Goal: Task Accomplishment & Management: Complete application form

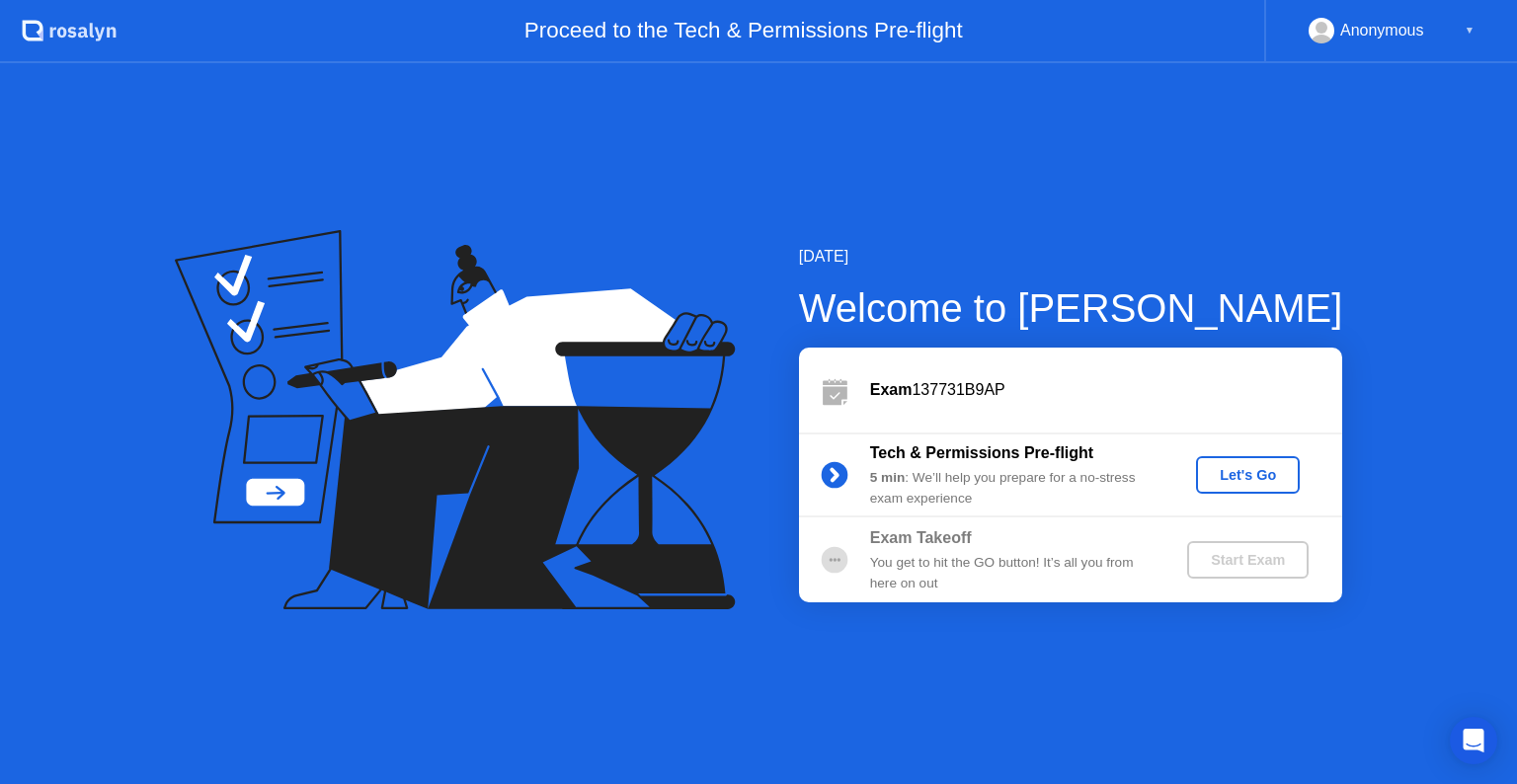
click at [1264, 483] on div "Let's Go" at bounding box center [1248, 475] width 88 height 16
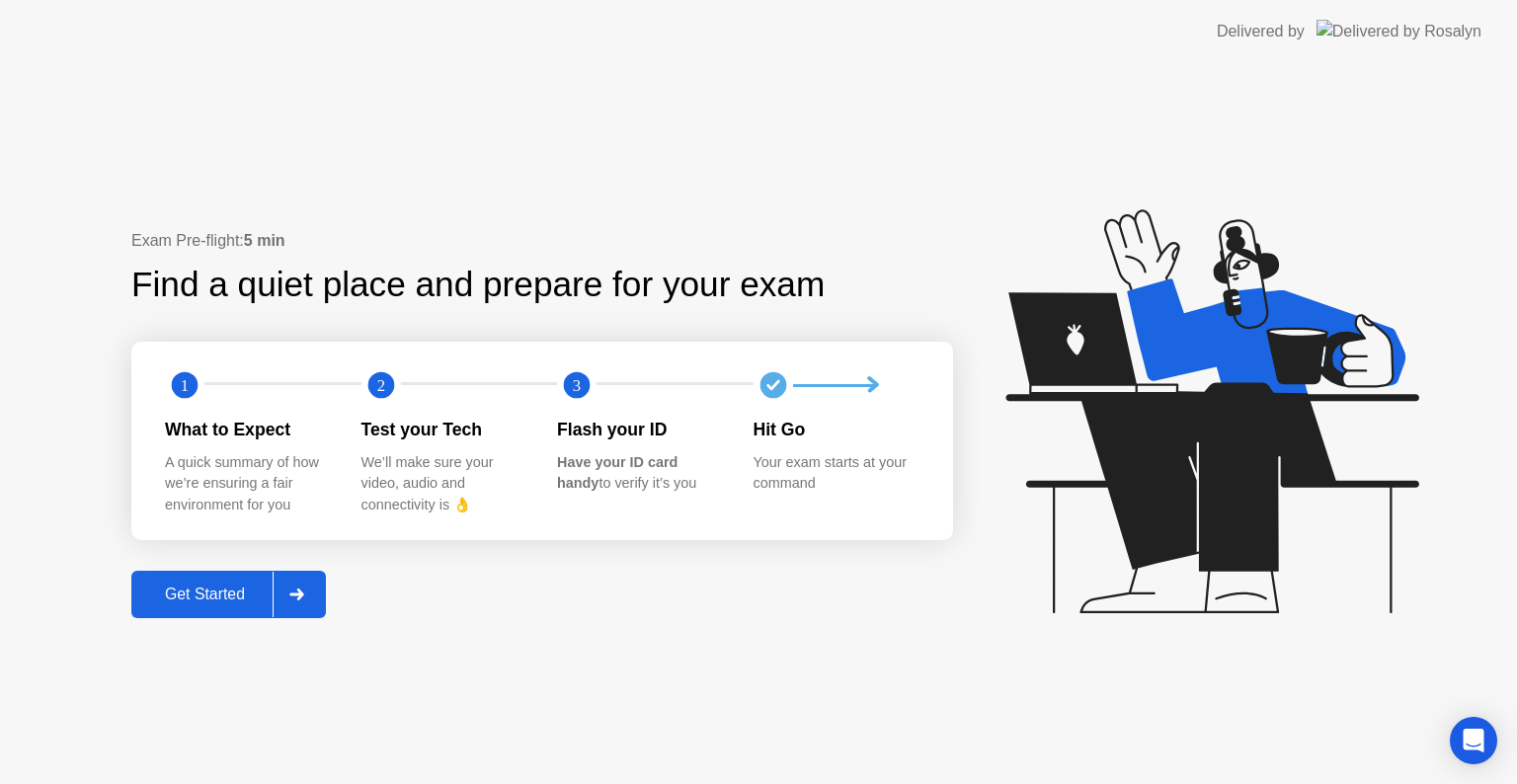
click at [234, 591] on div "Get Started" at bounding box center [205, 595] width 136 height 18
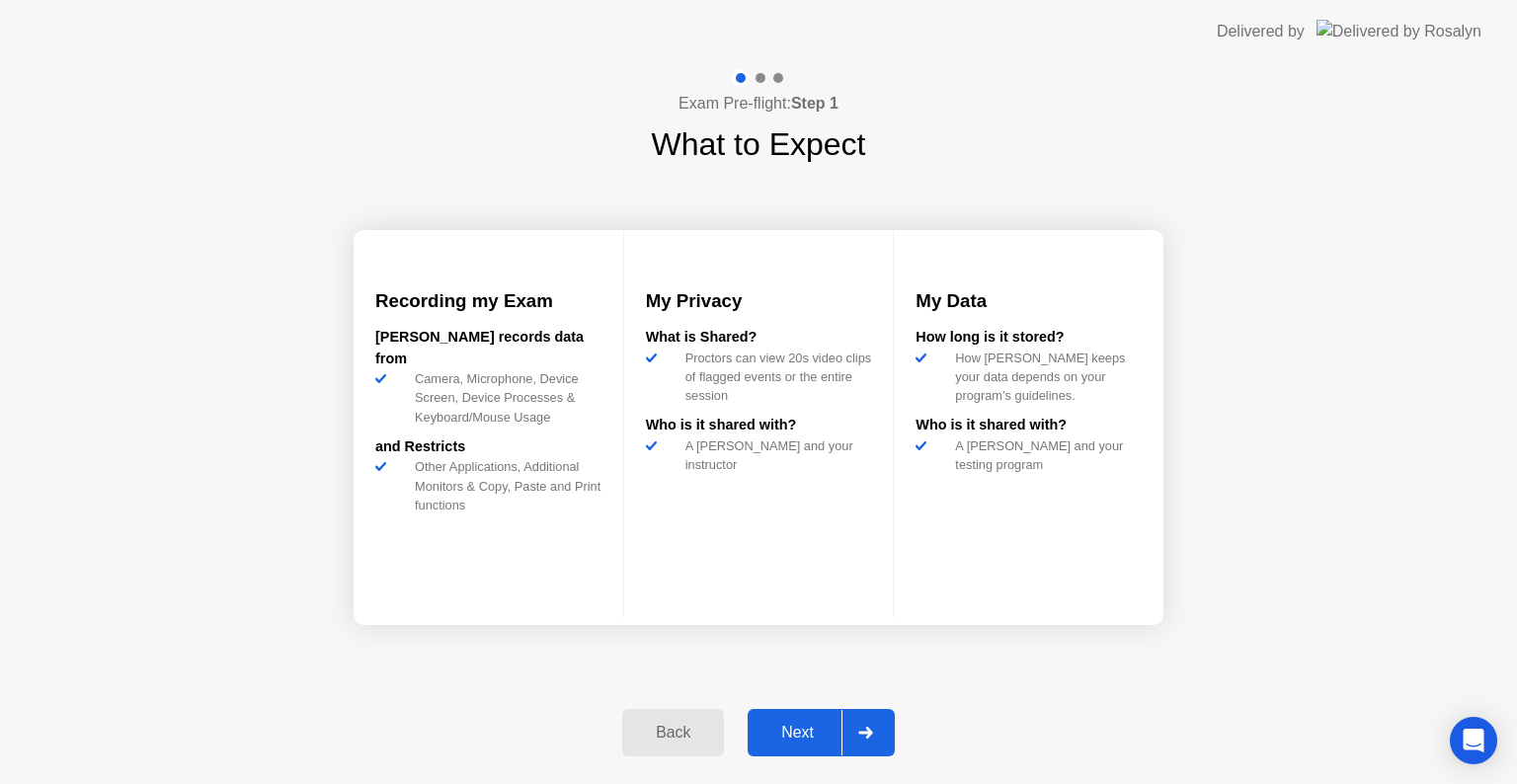
click at [788, 737] on div "Next" at bounding box center [797, 733] width 88 height 18
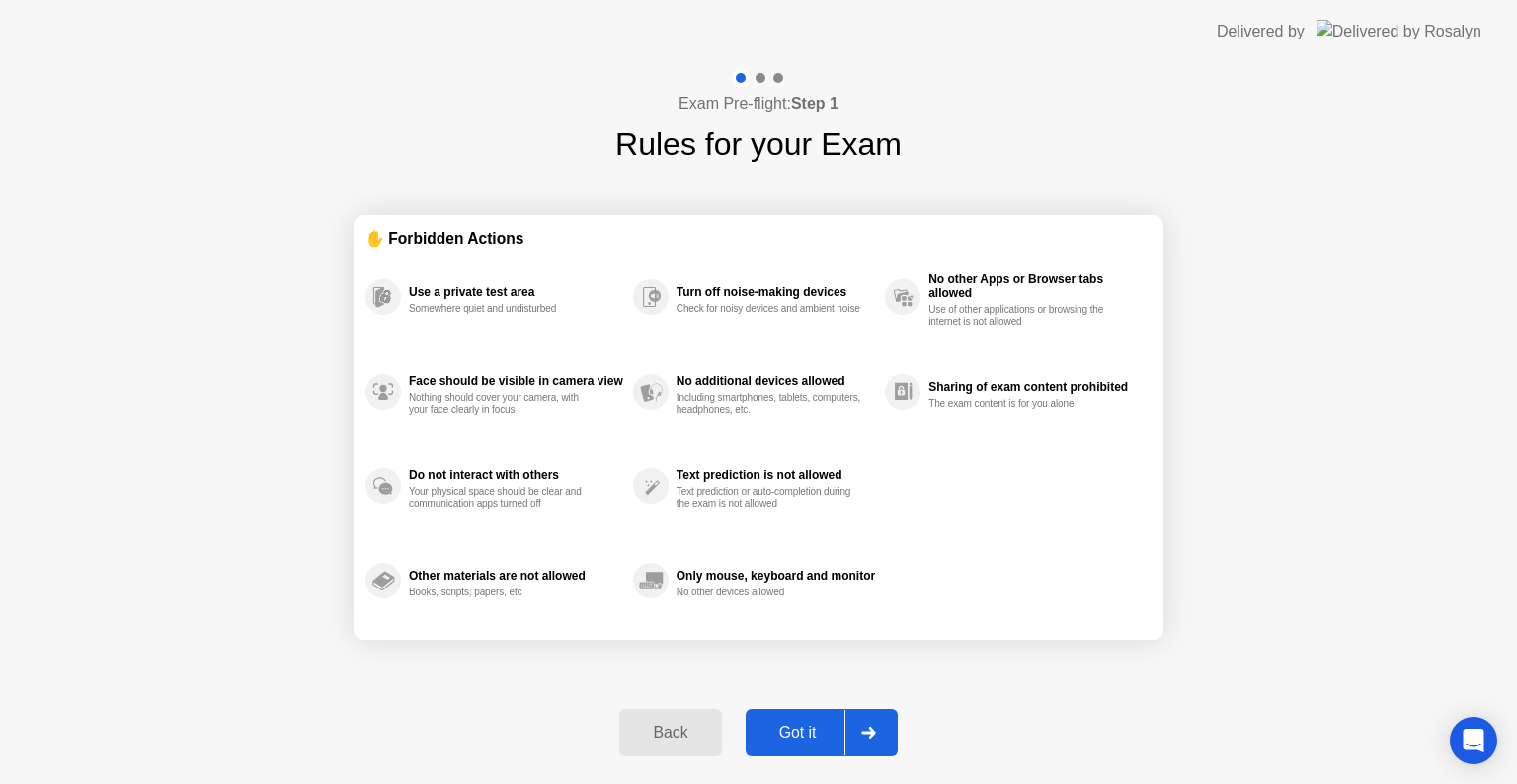
drag, startPoint x: 1253, startPoint y: 700, endPoint x: 1027, endPoint y: 699, distance: 226.0
click at [1250, 699] on div "Exam Pre-flight: Step 1 Rules for your Exam ✋ Forbidden Actions Use a private t…" at bounding box center [758, 424] width 1517 height 721
click at [822, 728] on div "Got it" at bounding box center [798, 733] width 93 height 18
select select "**********"
select select "*******"
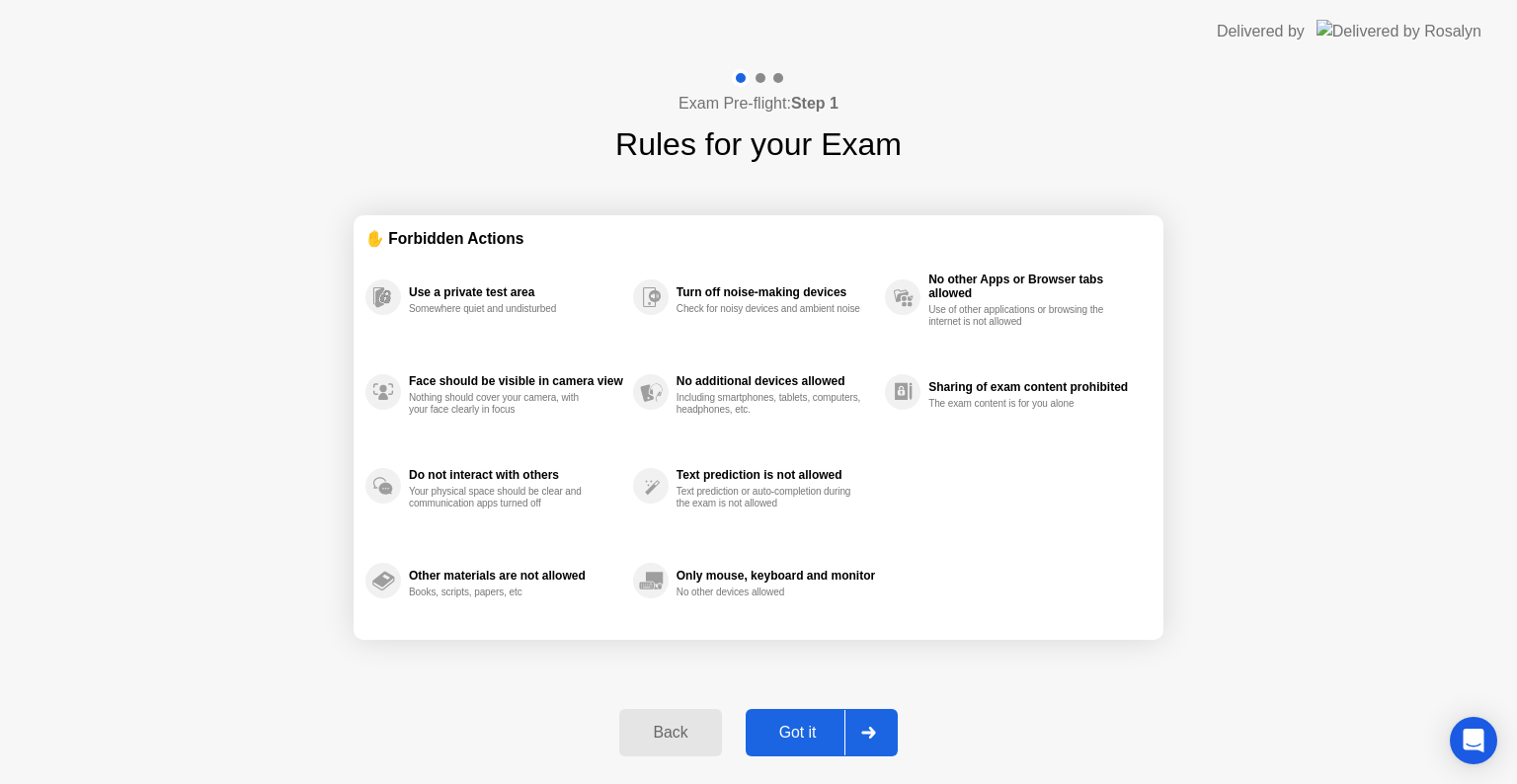
select select "*******"
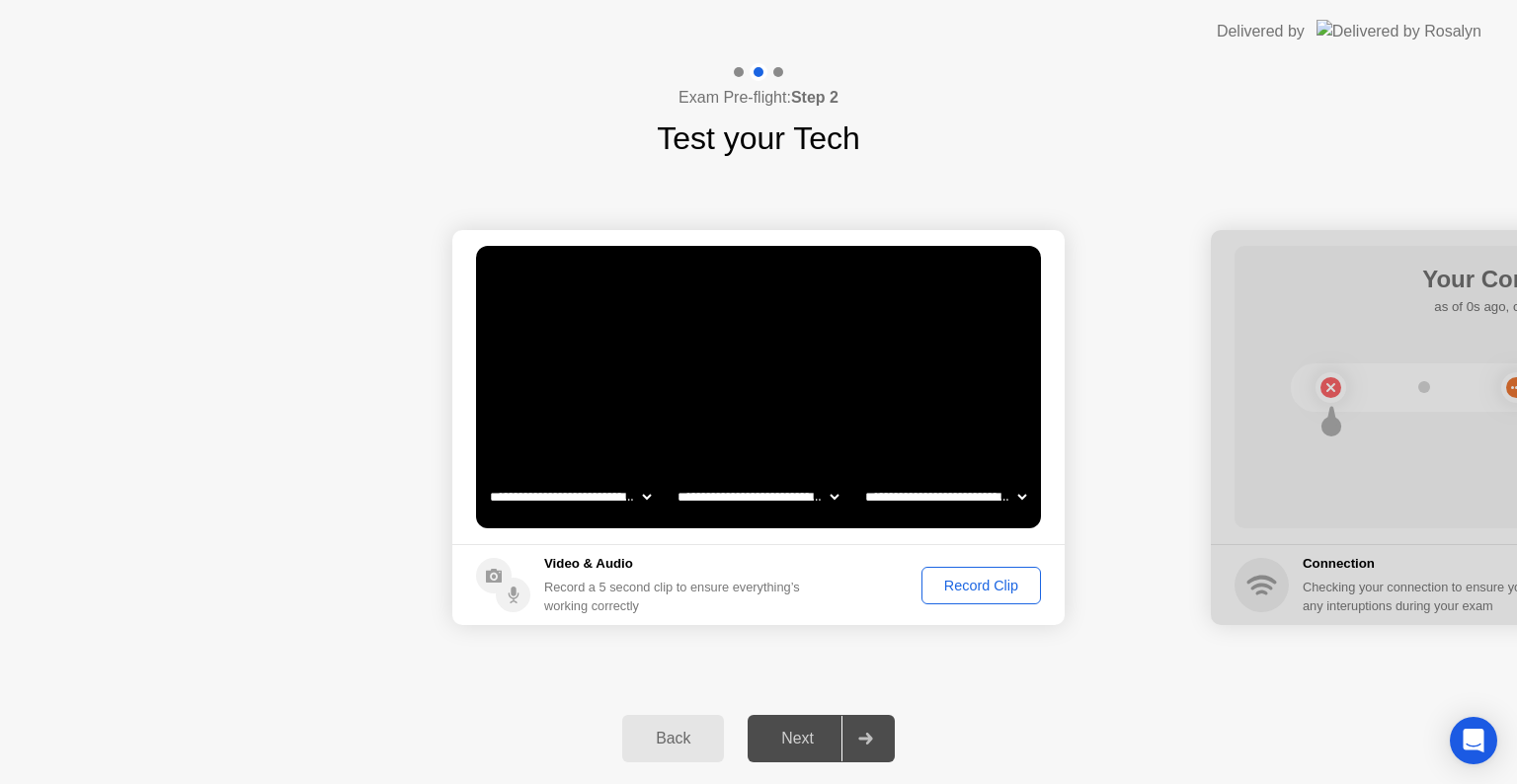
click at [983, 583] on div "Record Clip" at bounding box center [981, 586] width 106 height 16
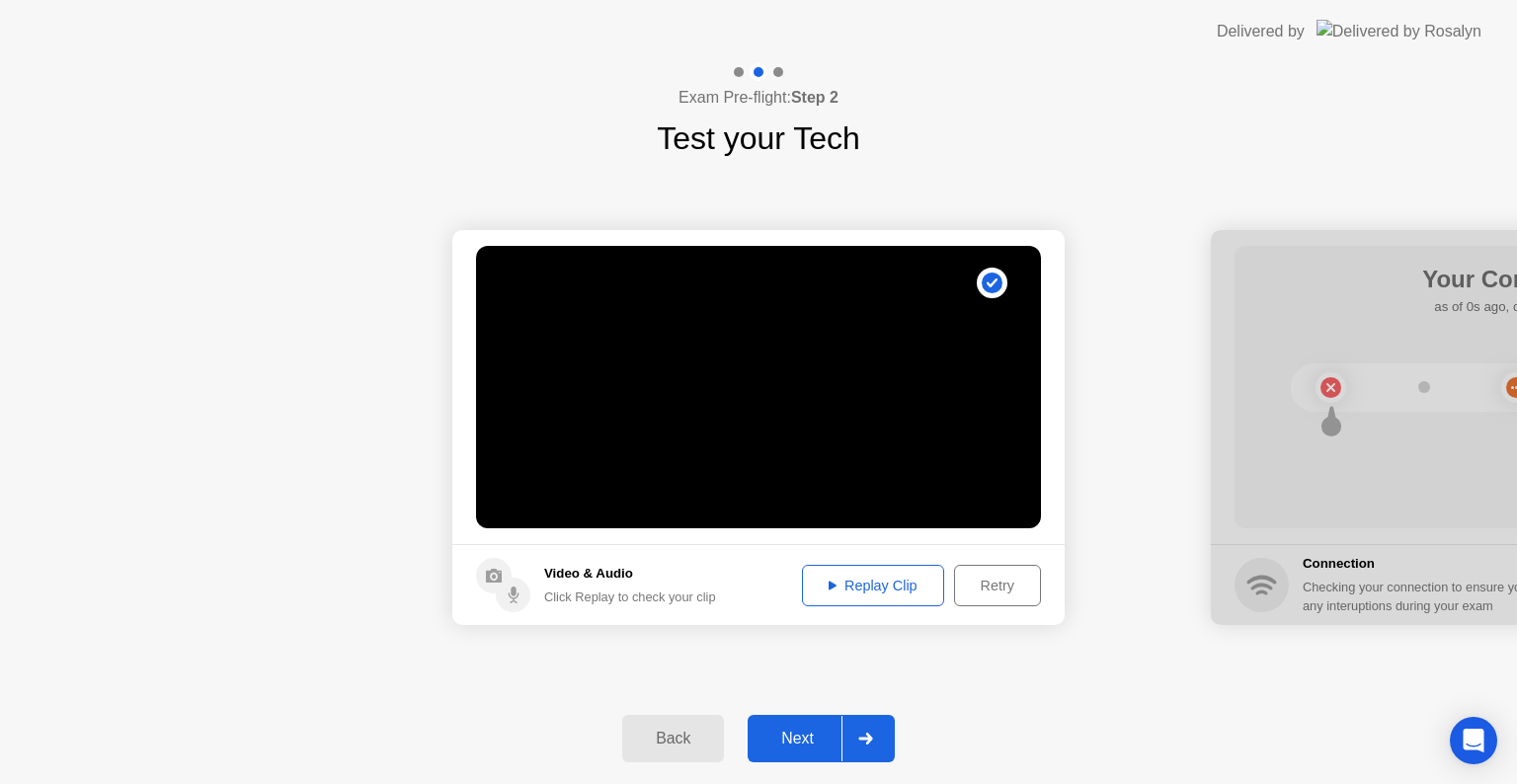
click at [886, 585] on div "Replay Clip" at bounding box center [873, 586] width 129 height 16
click at [848, 586] on div "Replay Clip" at bounding box center [873, 586] width 129 height 16
click at [989, 593] on div "Retry" at bounding box center [998, 586] width 73 height 16
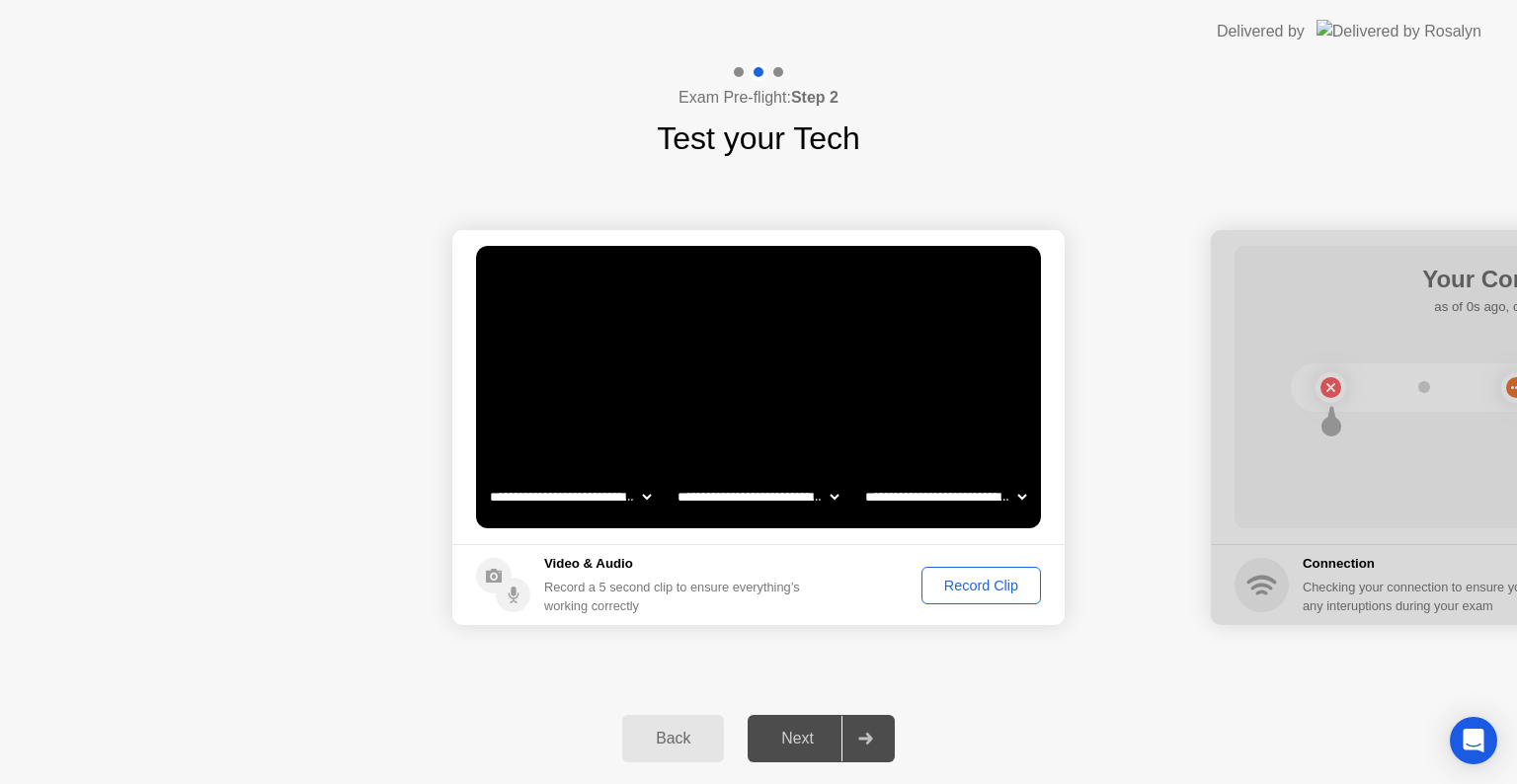
click at [990, 592] on div "Record Clip" at bounding box center [981, 586] width 106 height 16
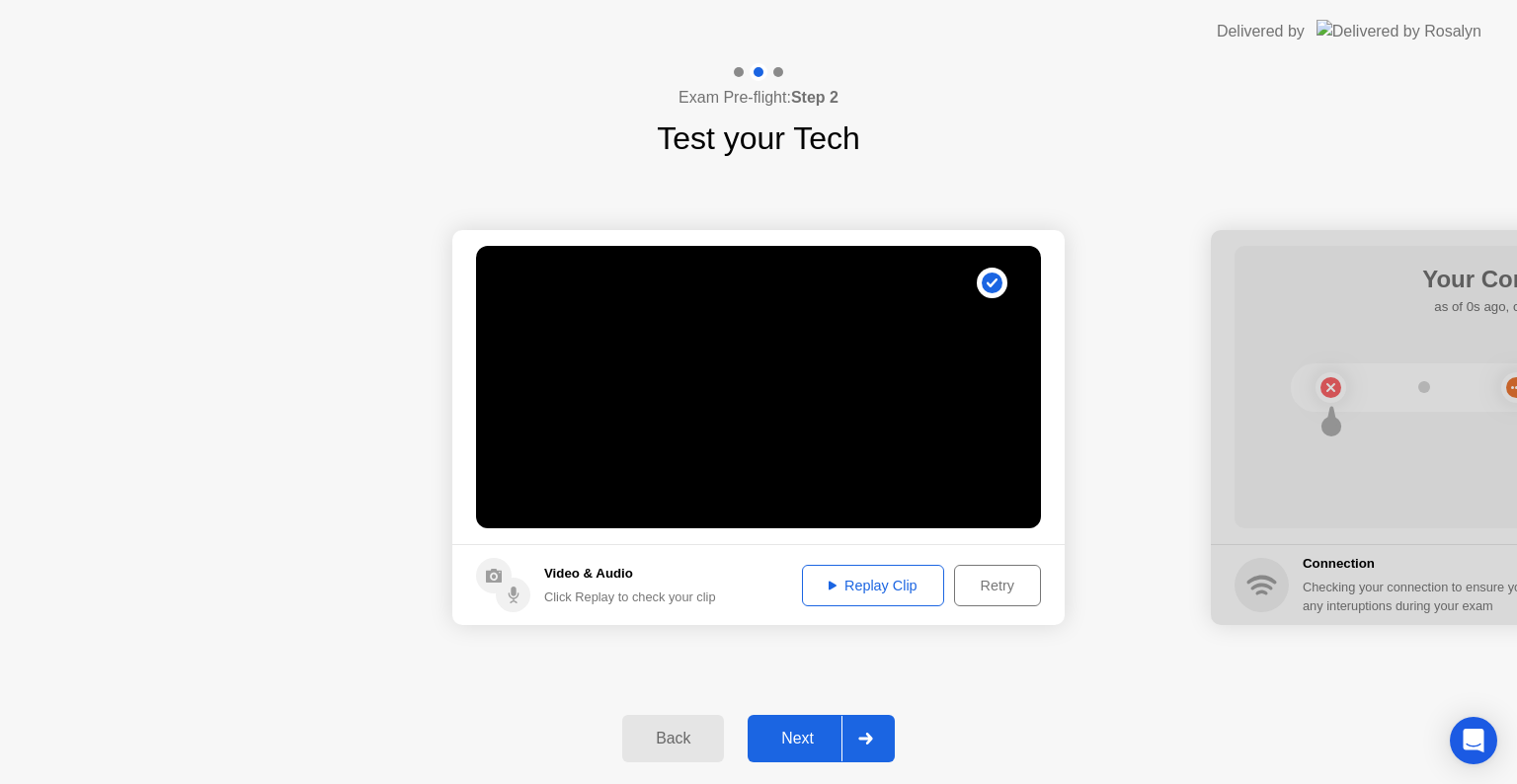
click at [883, 590] on div "Replay Clip" at bounding box center [873, 586] width 129 height 16
click at [811, 735] on div "Next" at bounding box center [797, 738] width 88 height 18
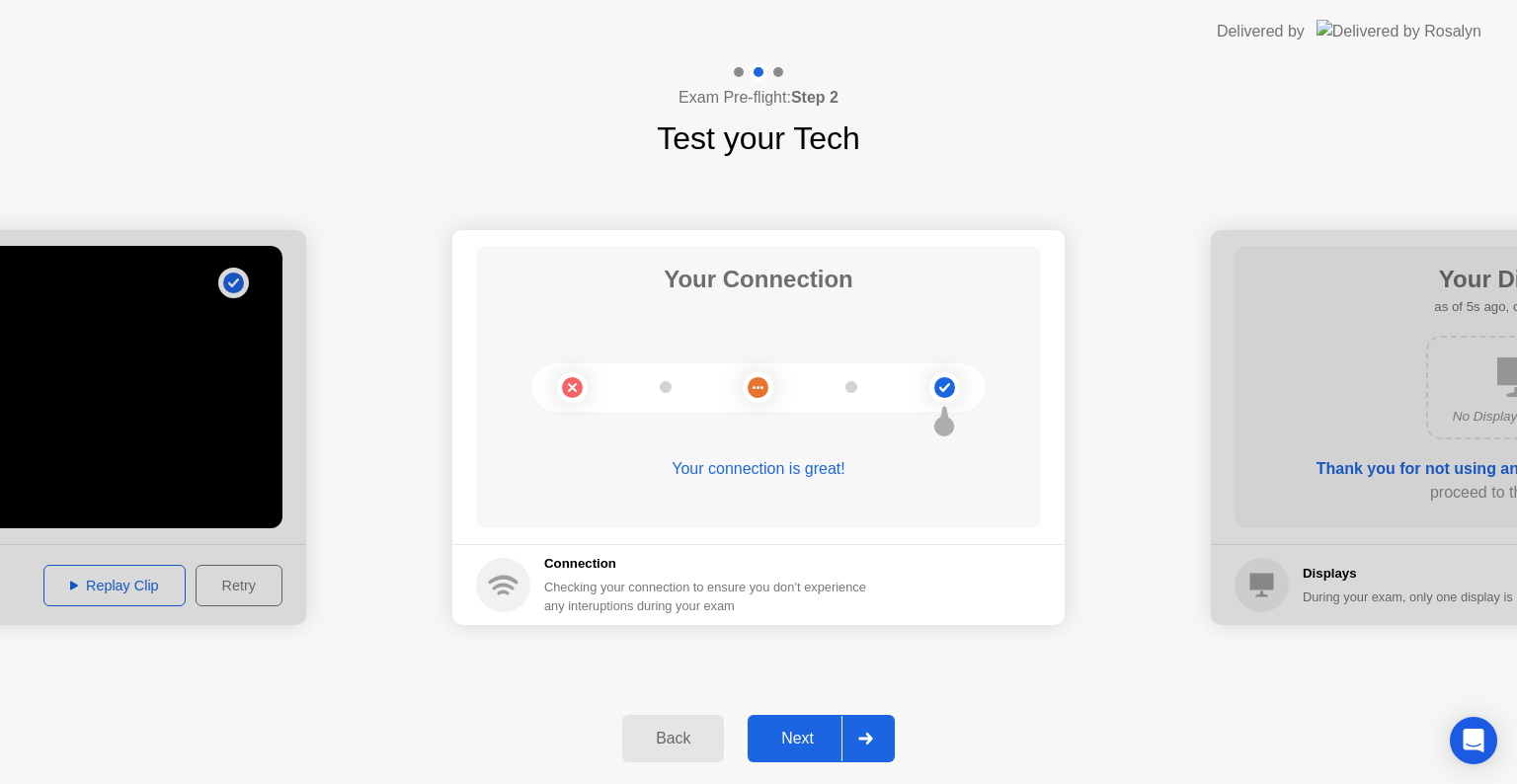
click at [806, 741] on div "Next" at bounding box center [797, 738] width 88 height 18
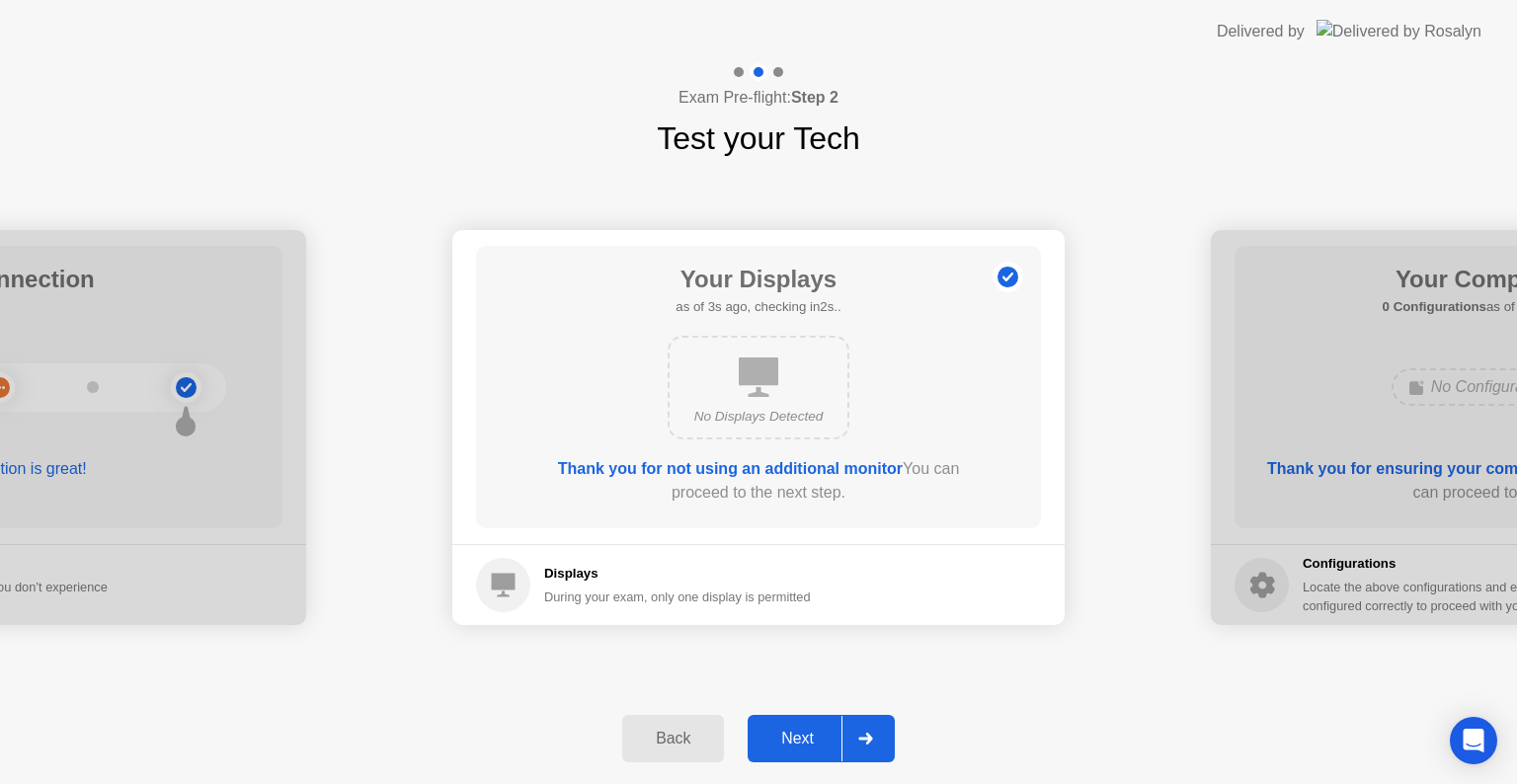
click at [810, 740] on div "Next" at bounding box center [797, 738] width 88 height 18
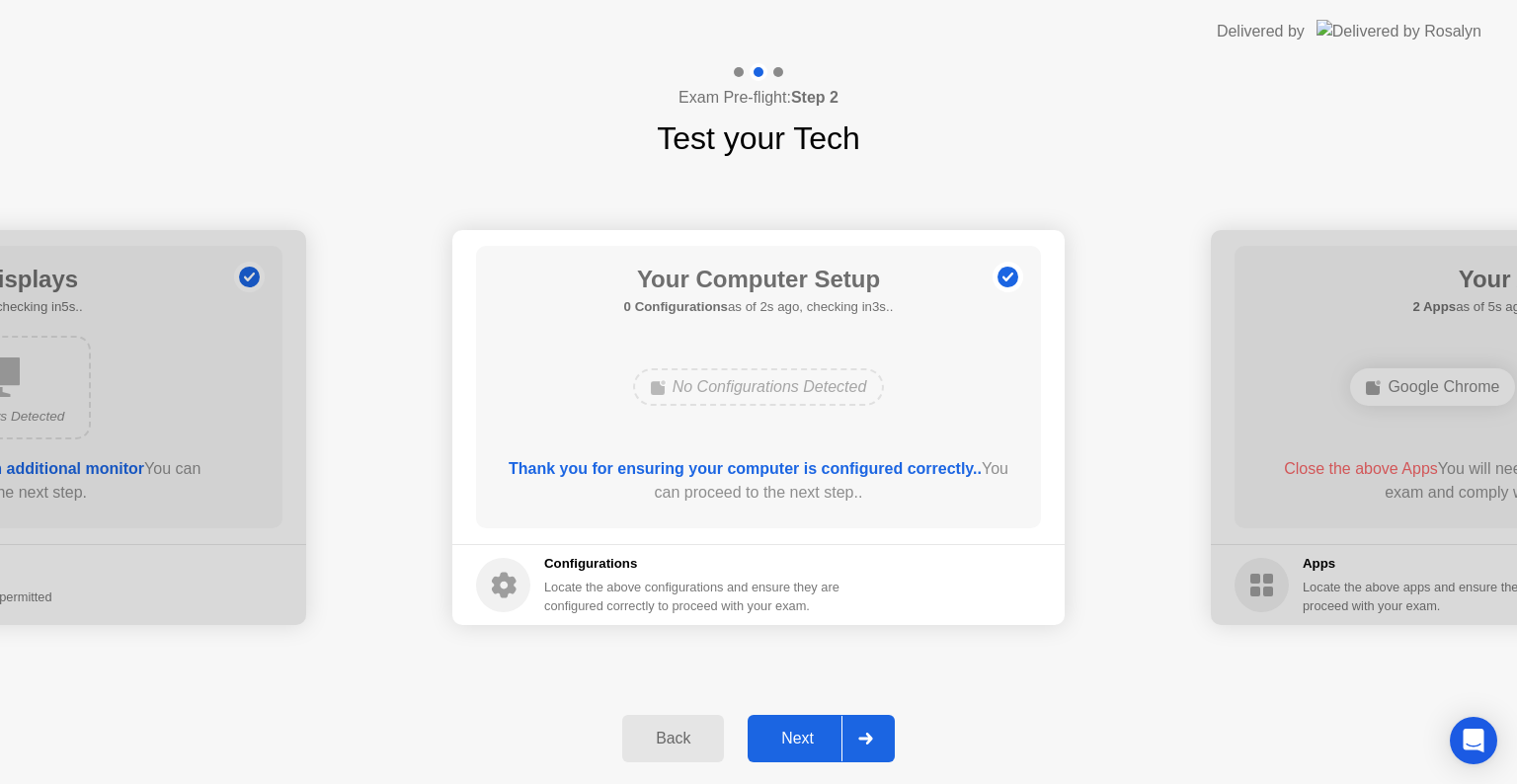
click at [810, 740] on div "Next" at bounding box center [797, 738] width 88 height 18
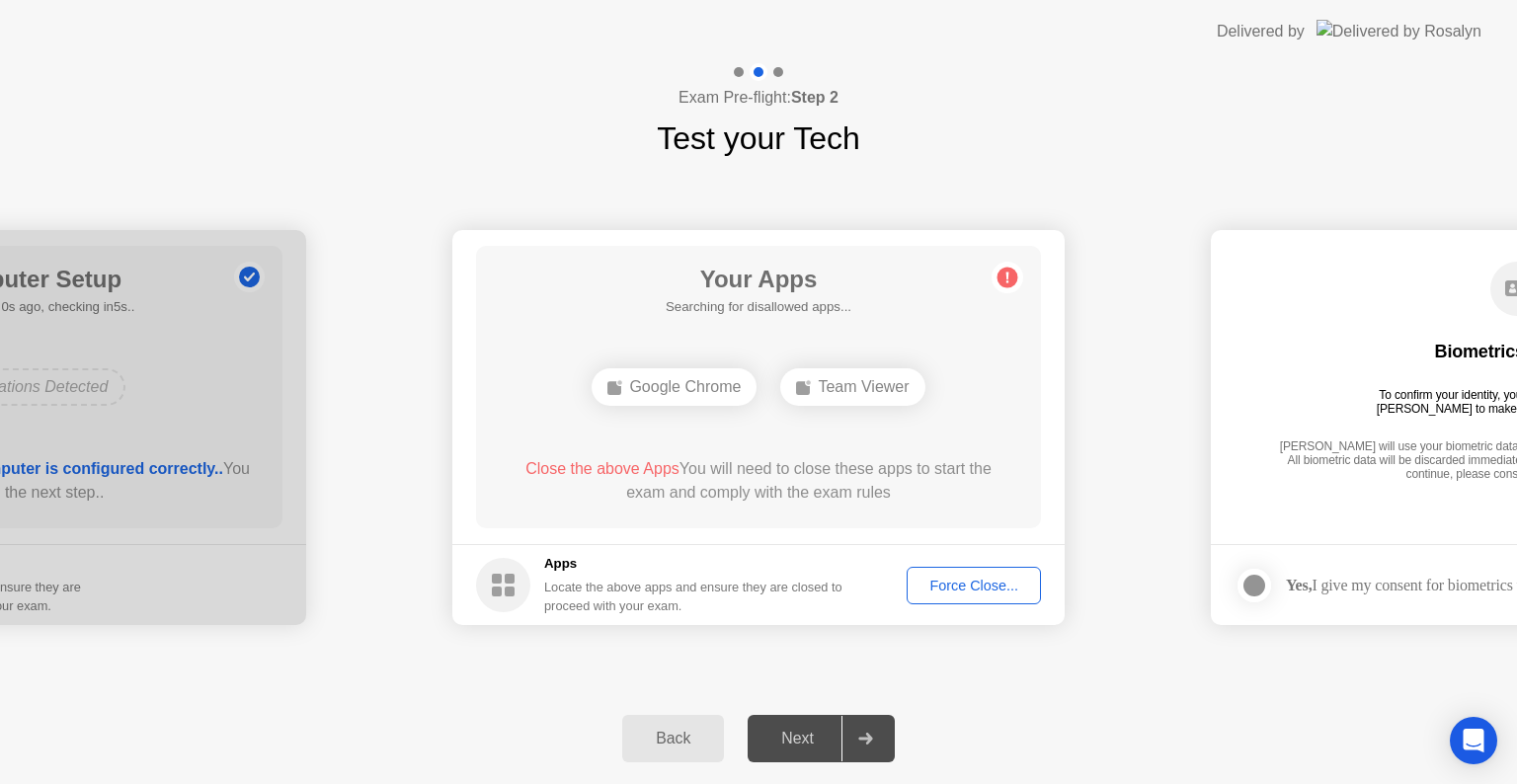
click at [1154, 717] on div "Back Next" at bounding box center [758, 738] width 1517 height 91
click at [983, 593] on div "Force Close..." at bounding box center [974, 586] width 121 height 16
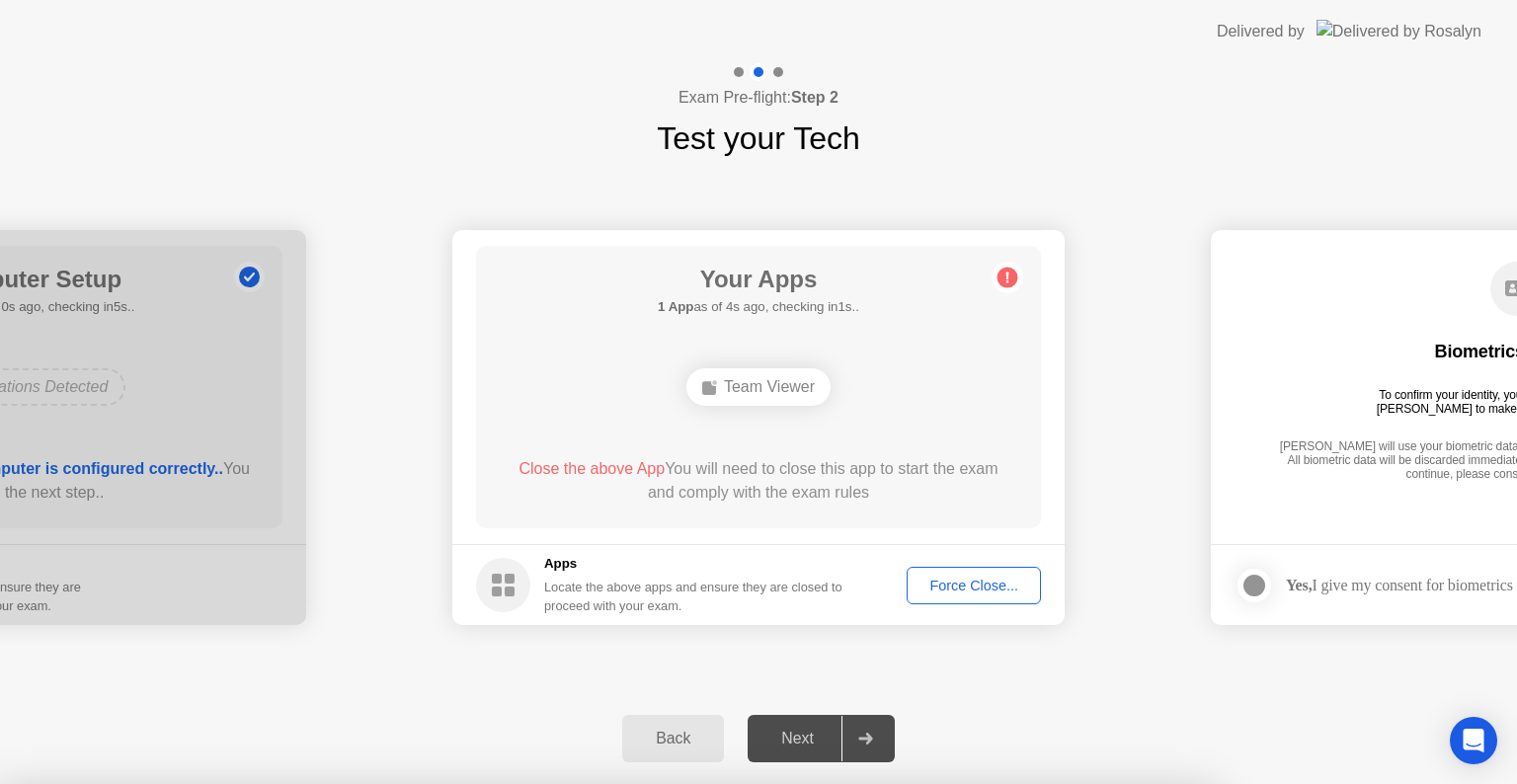
click at [1104, 783] on div at bounding box center [758, 784] width 1517 height 0
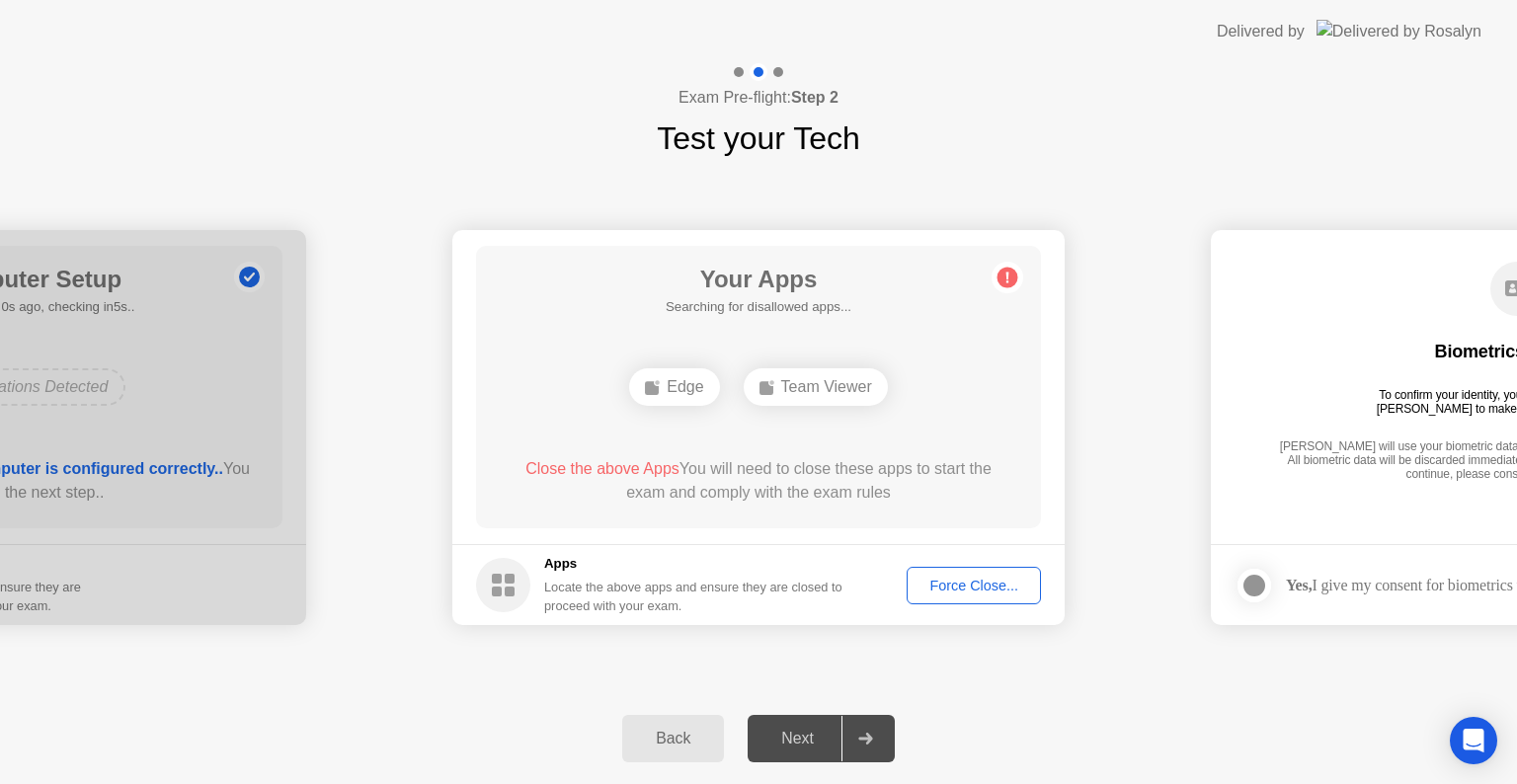
click at [976, 588] on div "Force Close..." at bounding box center [974, 586] width 121 height 16
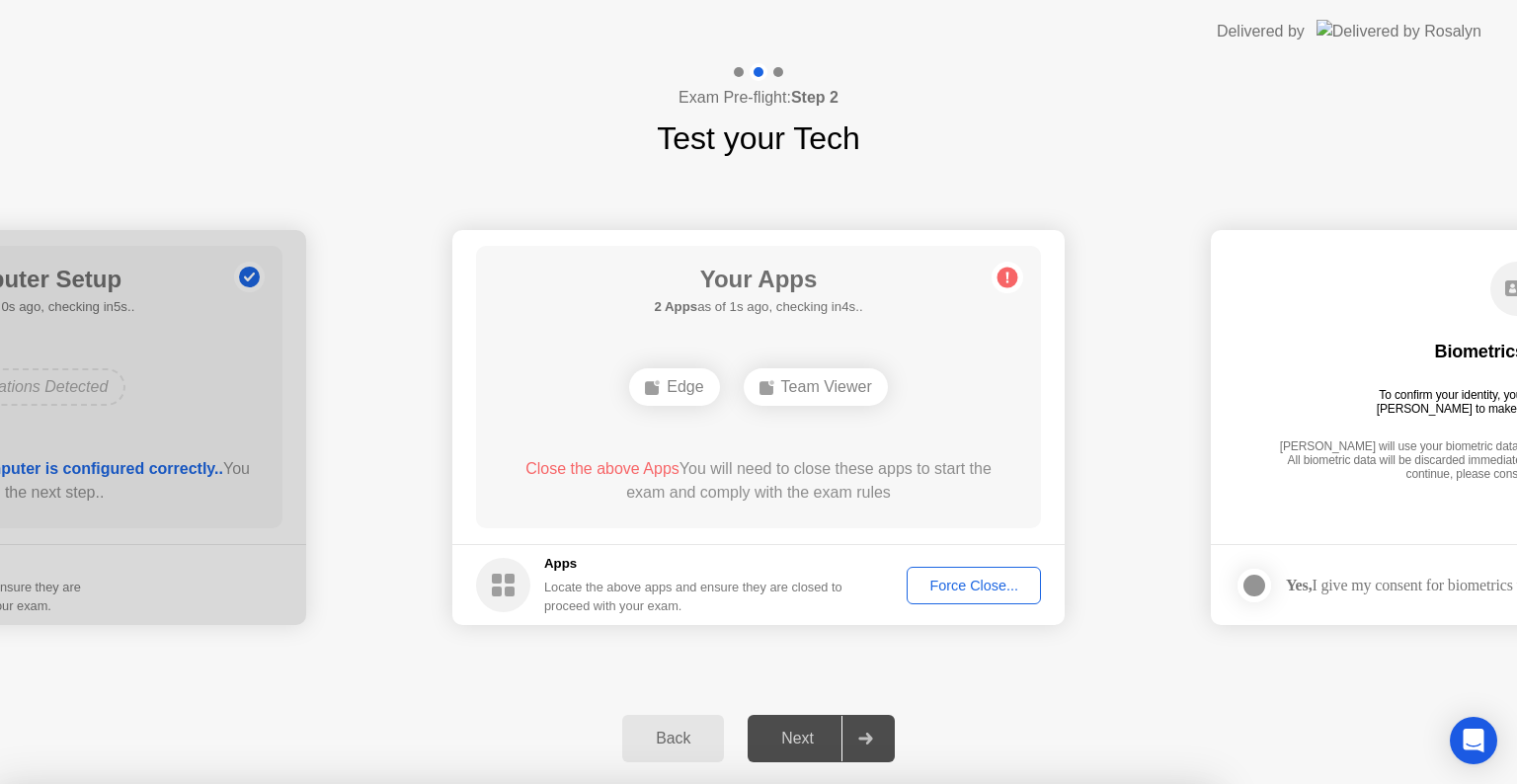
click at [973, 783] on div at bounding box center [758, 784] width 1517 height 0
click at [1147, 783] on div at bounding box center [758, 784] width 1517 height 0
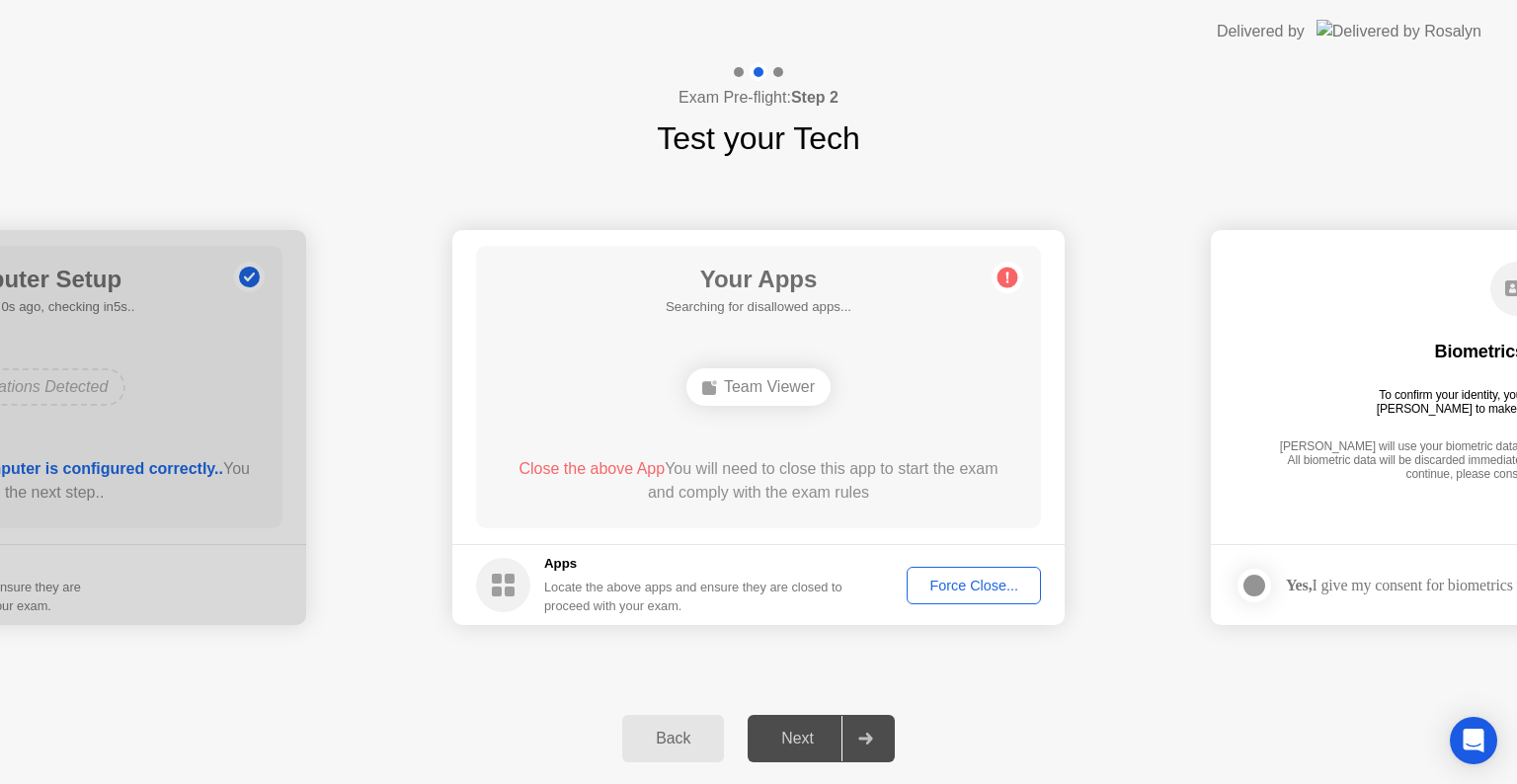
click at [978, 588] on div "Force Close..." at bounding box center [974, 586] width 121 height 16
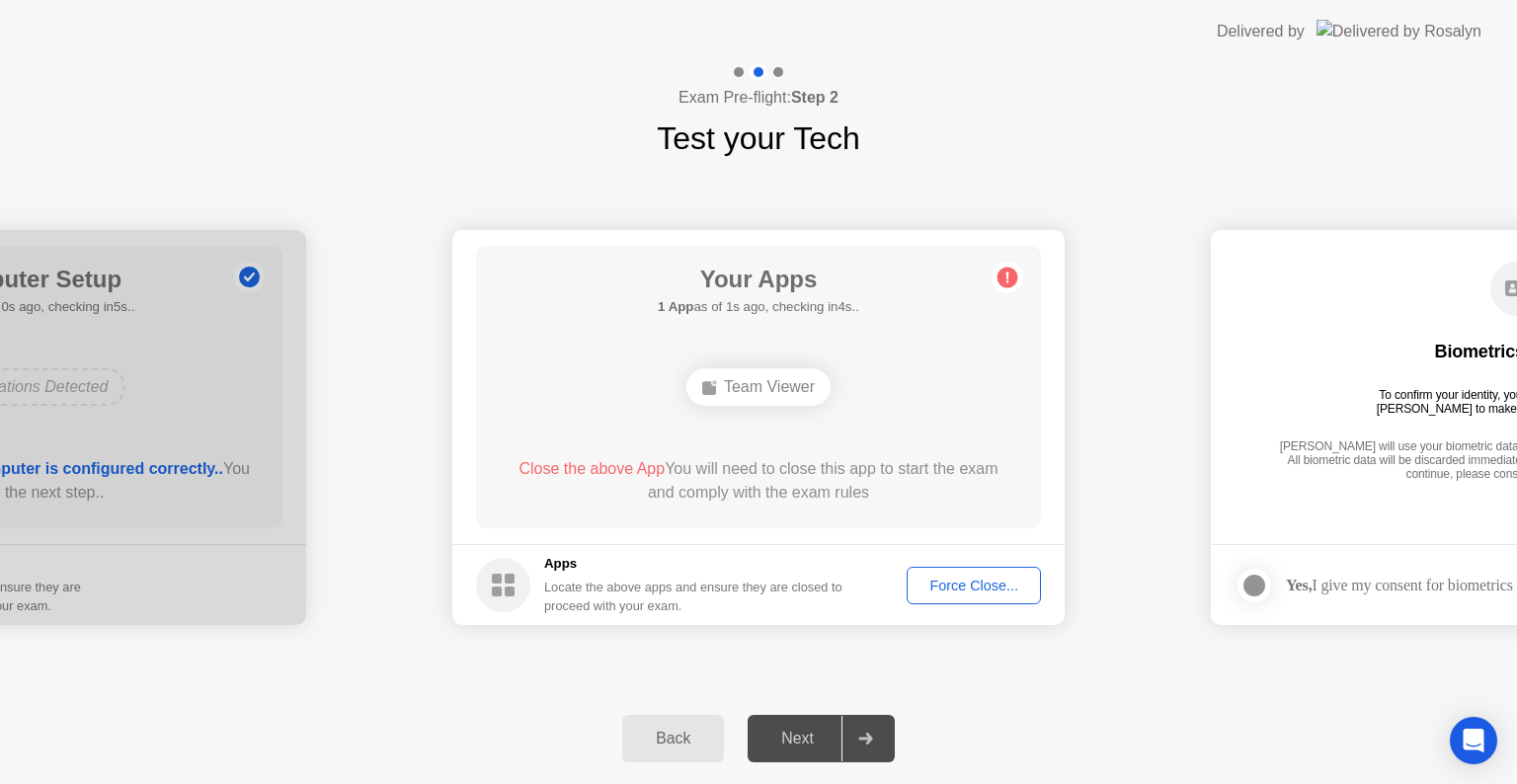
click at [1130, 758] on div "Back Next" at bounding box center [758, 738] width 1517 height 91
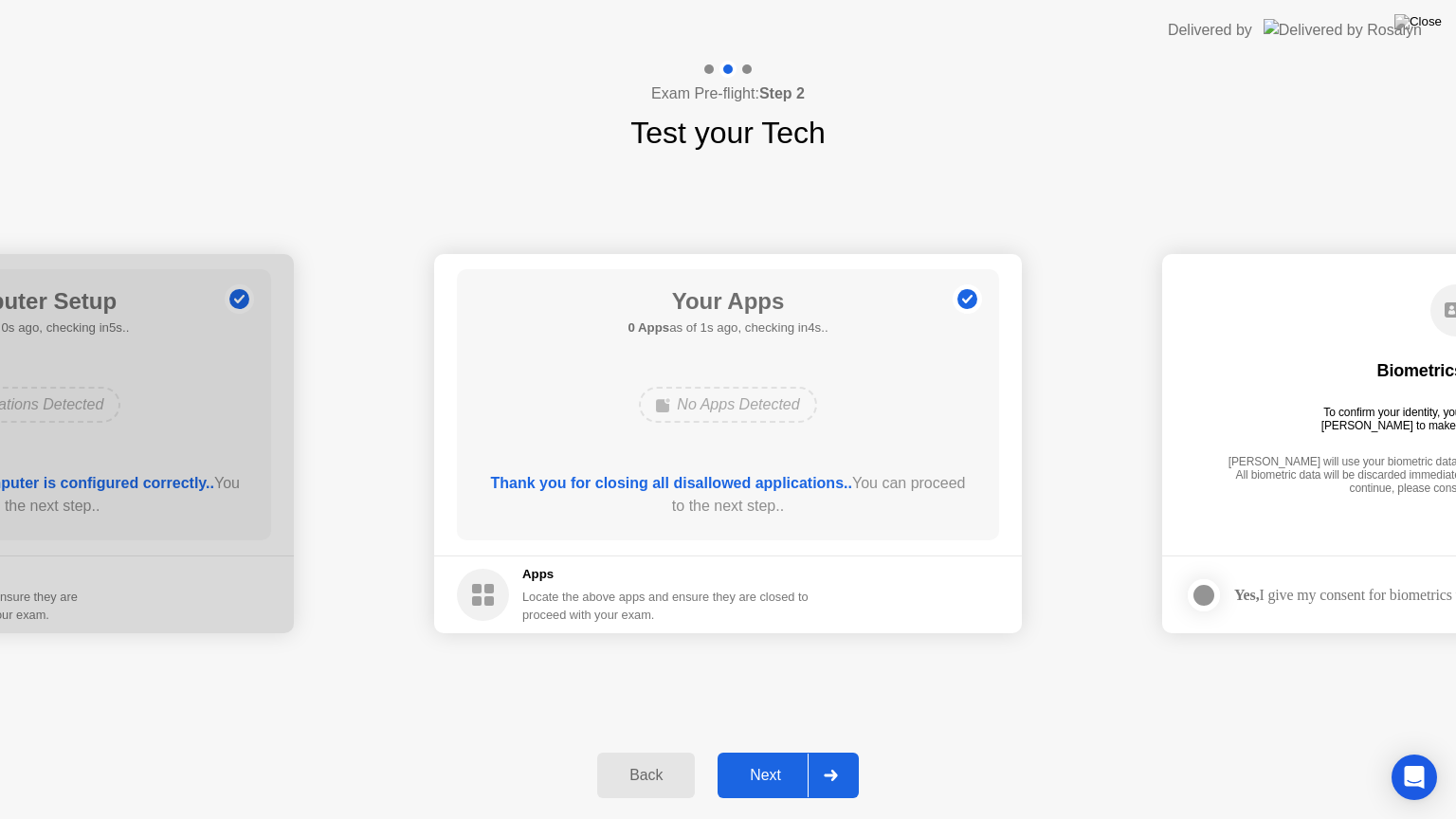
click at [758, 752] on div "Next" at bounding box center [765, 775] width 85 height 17
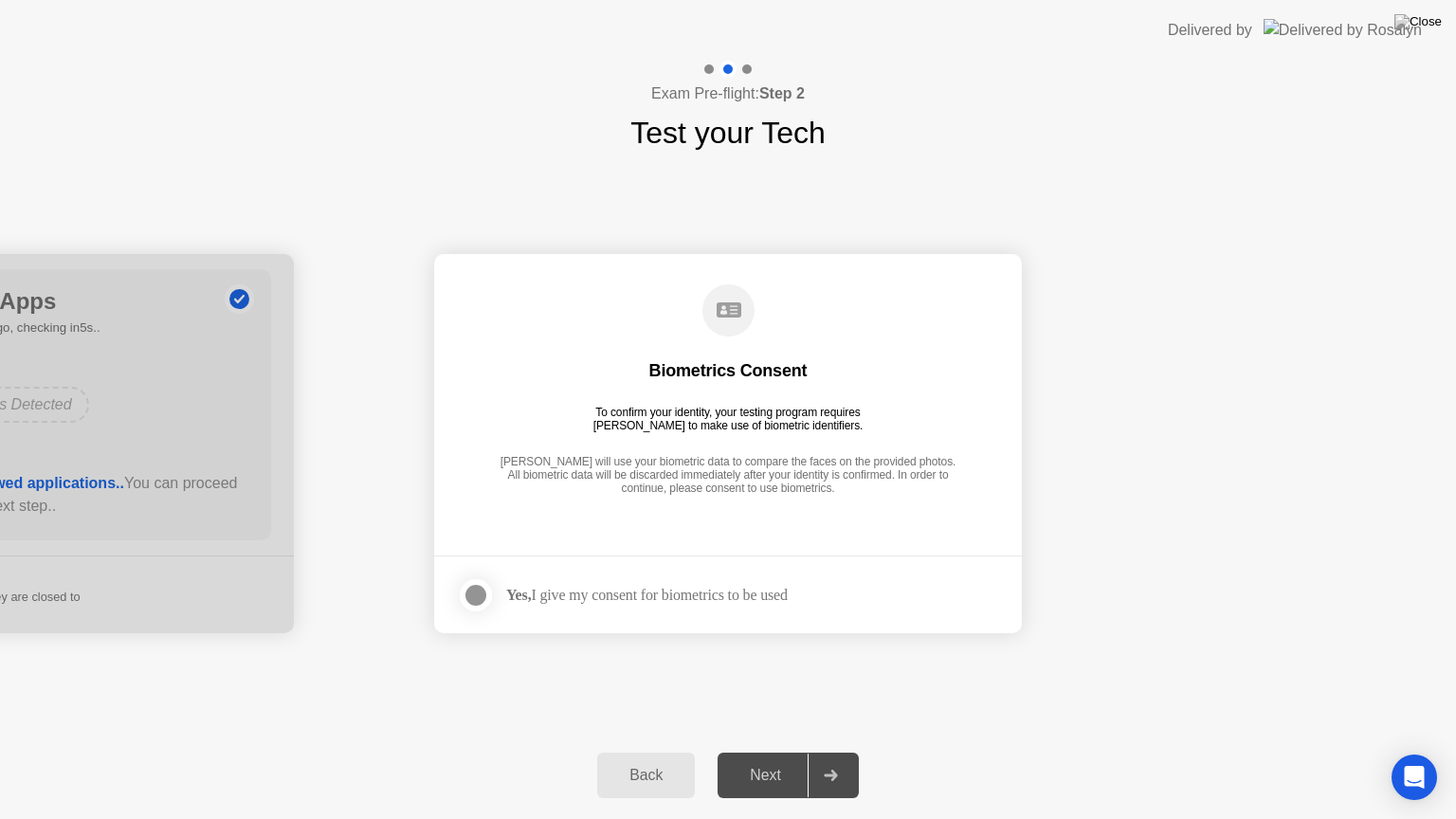
click at [467, 591] on div at bounding box center [476, 596] width 23 height 23
click at [774, 752] on div "Next" at bounding box center [765, 775] width 85 height 17
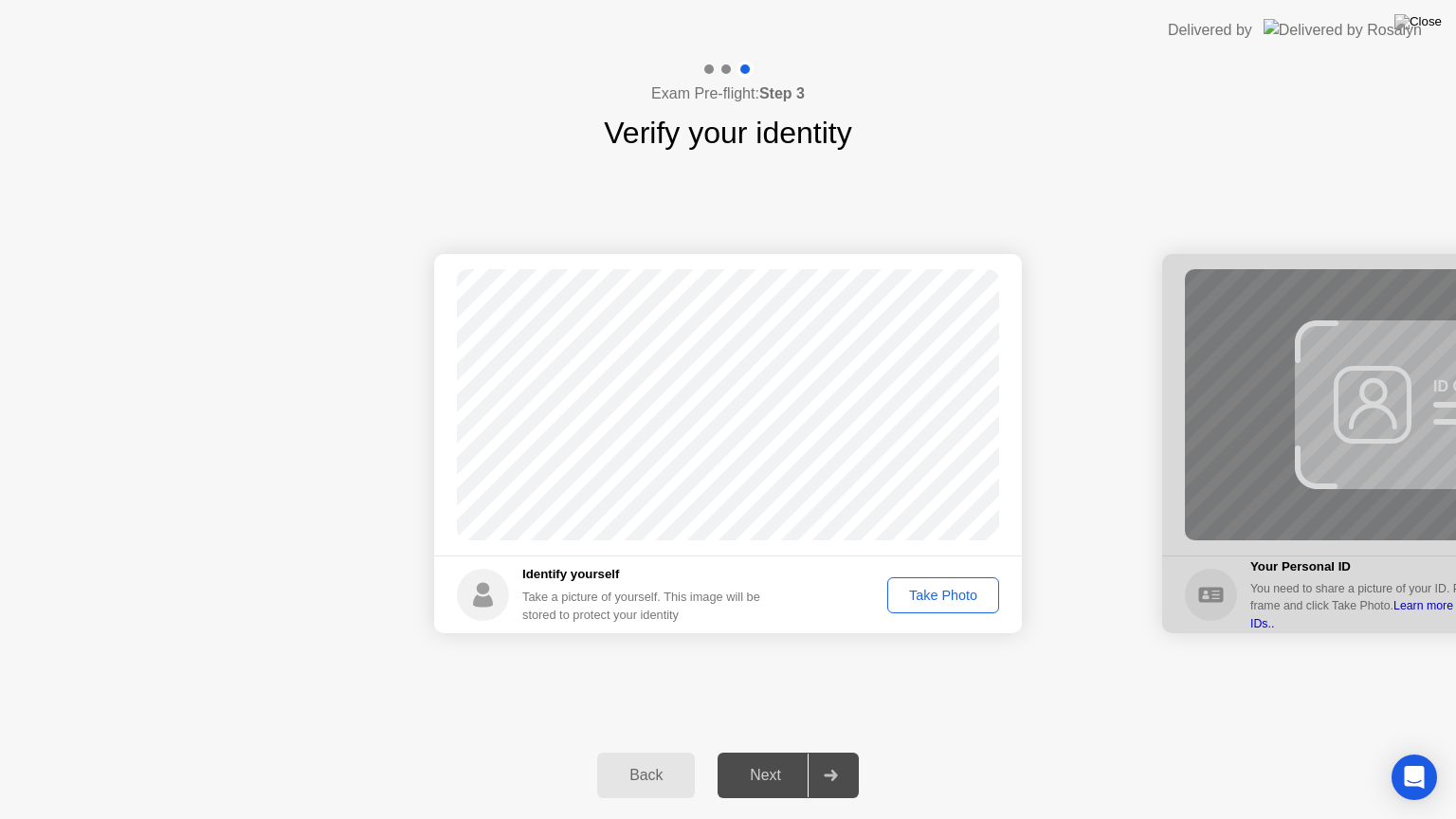
click at [938, 596] on div "Take Photo" at bounding box center [944, 596] width 99 height 15
click at [948, 603] on div "Retake" at bounding box center [956, 596] width 74 height 15
click at [945, 611] on button "Take Photo" at bounding box center [944, 596] width 112 height 36
click at [773, 752] on div "Next" at bounding box center [765, 775] width 85 height 17
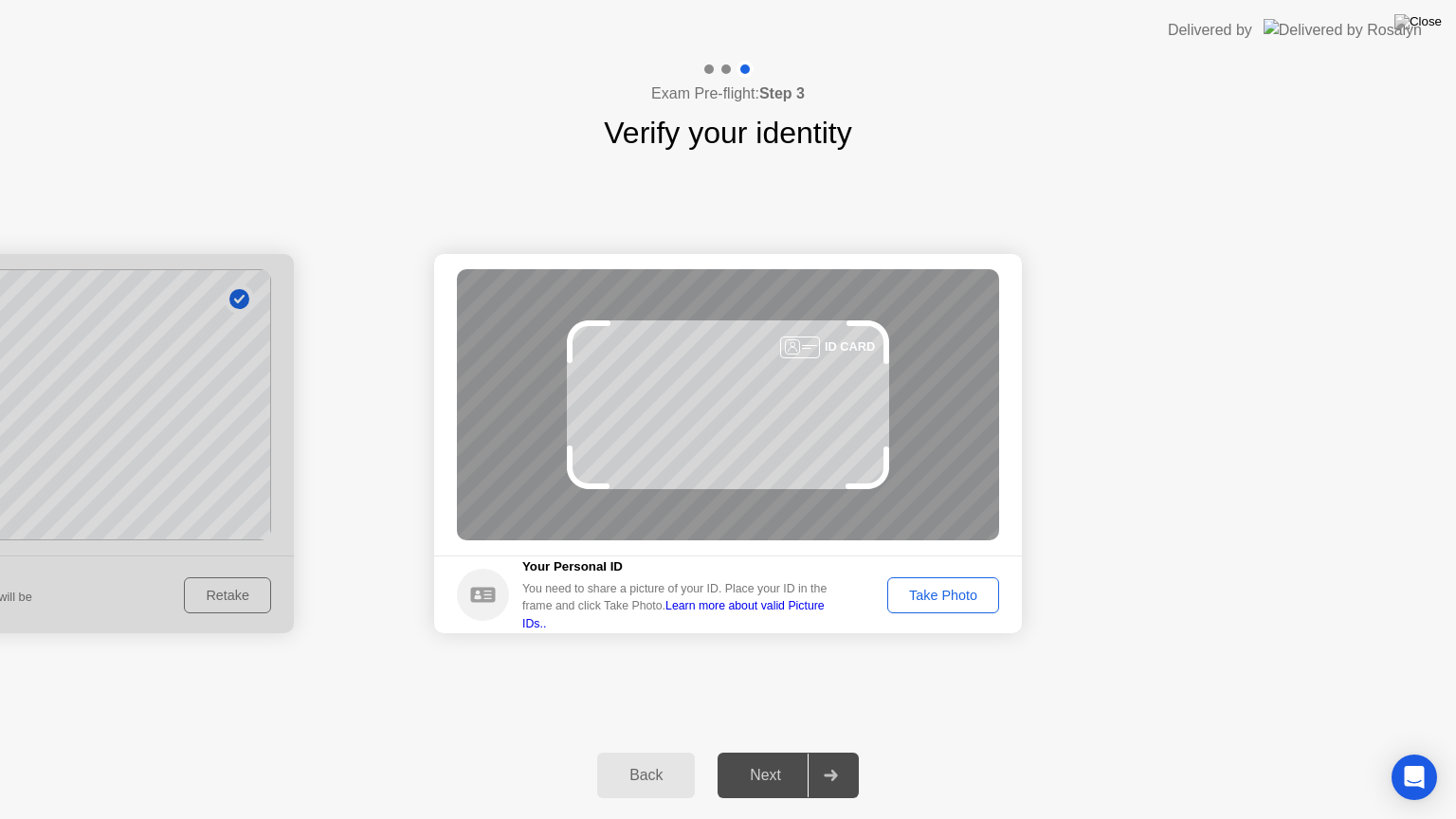
click at [956, 592] on div "Take Photo" at bounding box center [944, 596] width 99 height 15
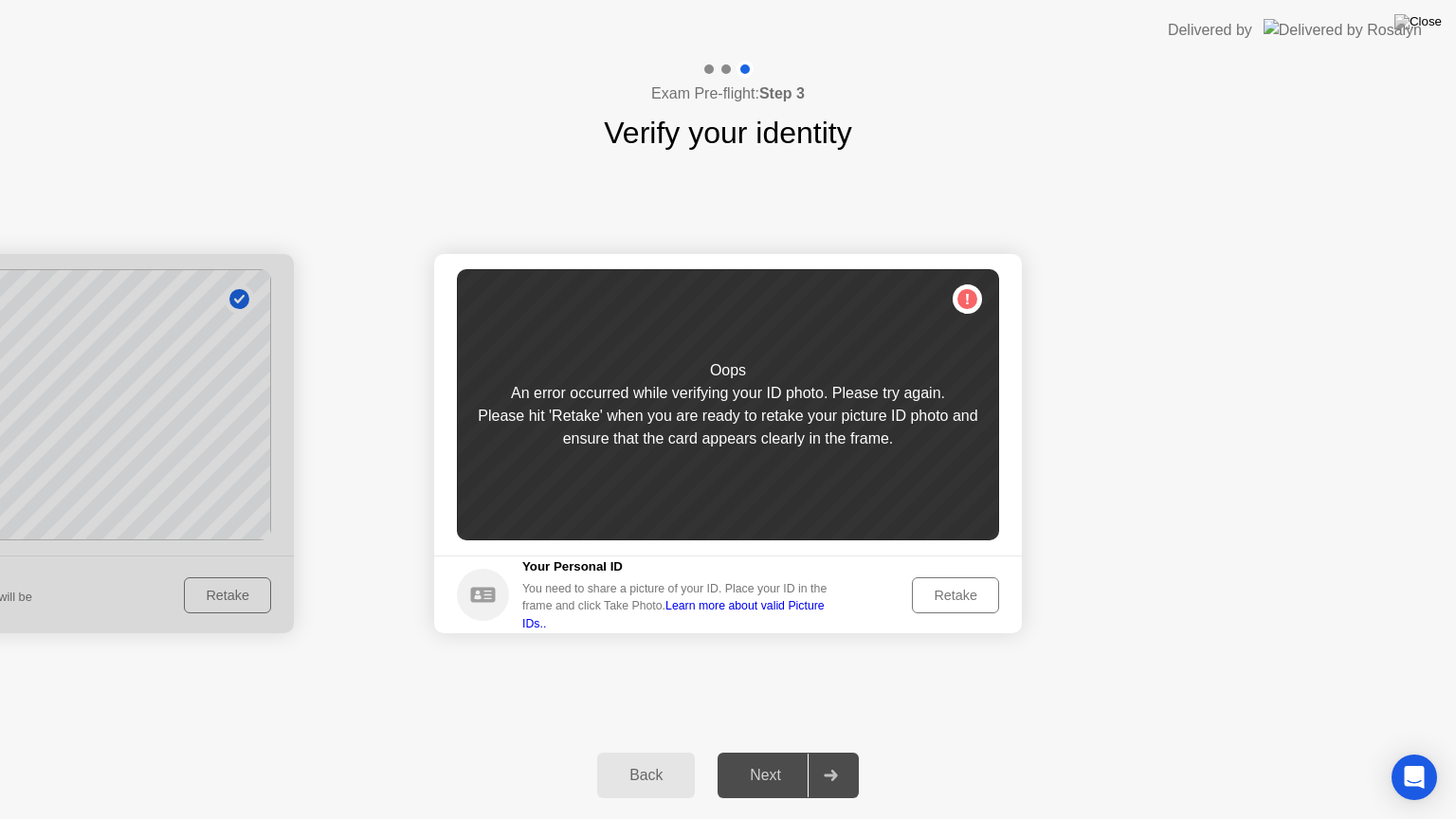
click at [971, 599] on div "Retake" at bounding box center [956, 596] width 74 height 15
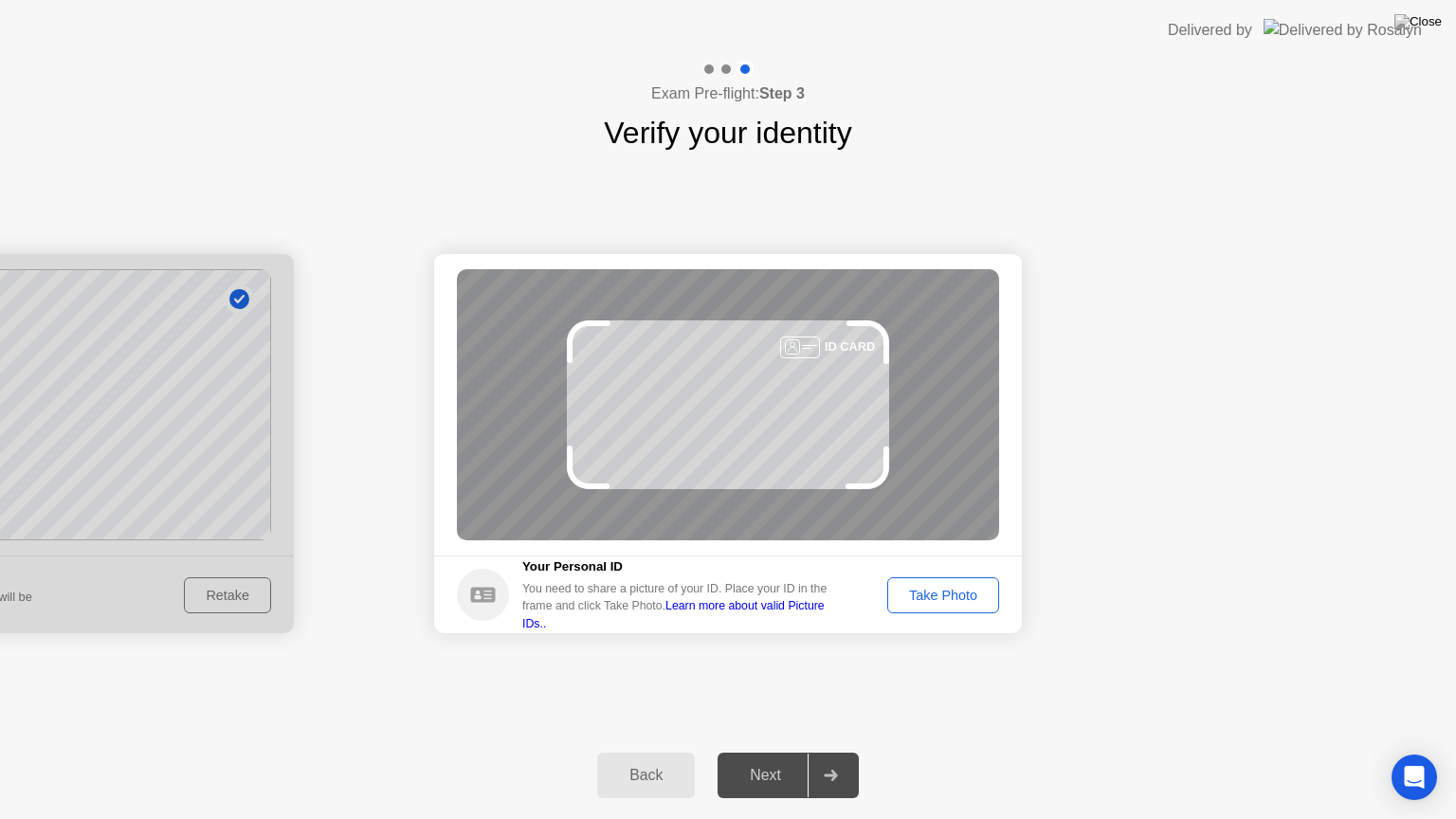
click at [945, 591] on div "Take Photo" at bounding box center [944, 596] width 99 height 15
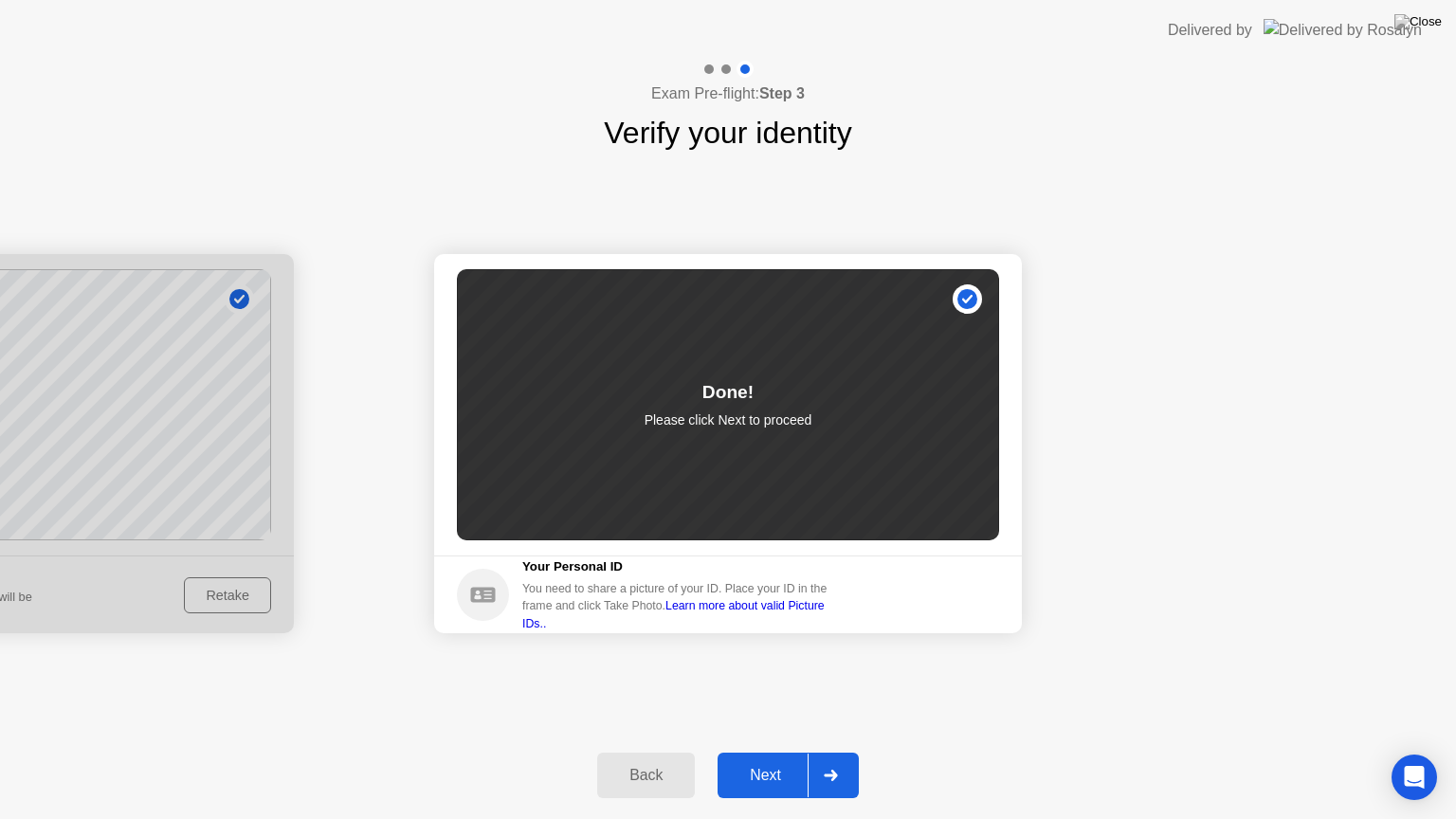
click at [785, 752] on div "Next" at bounding box center [765, 775] width 85 height 17
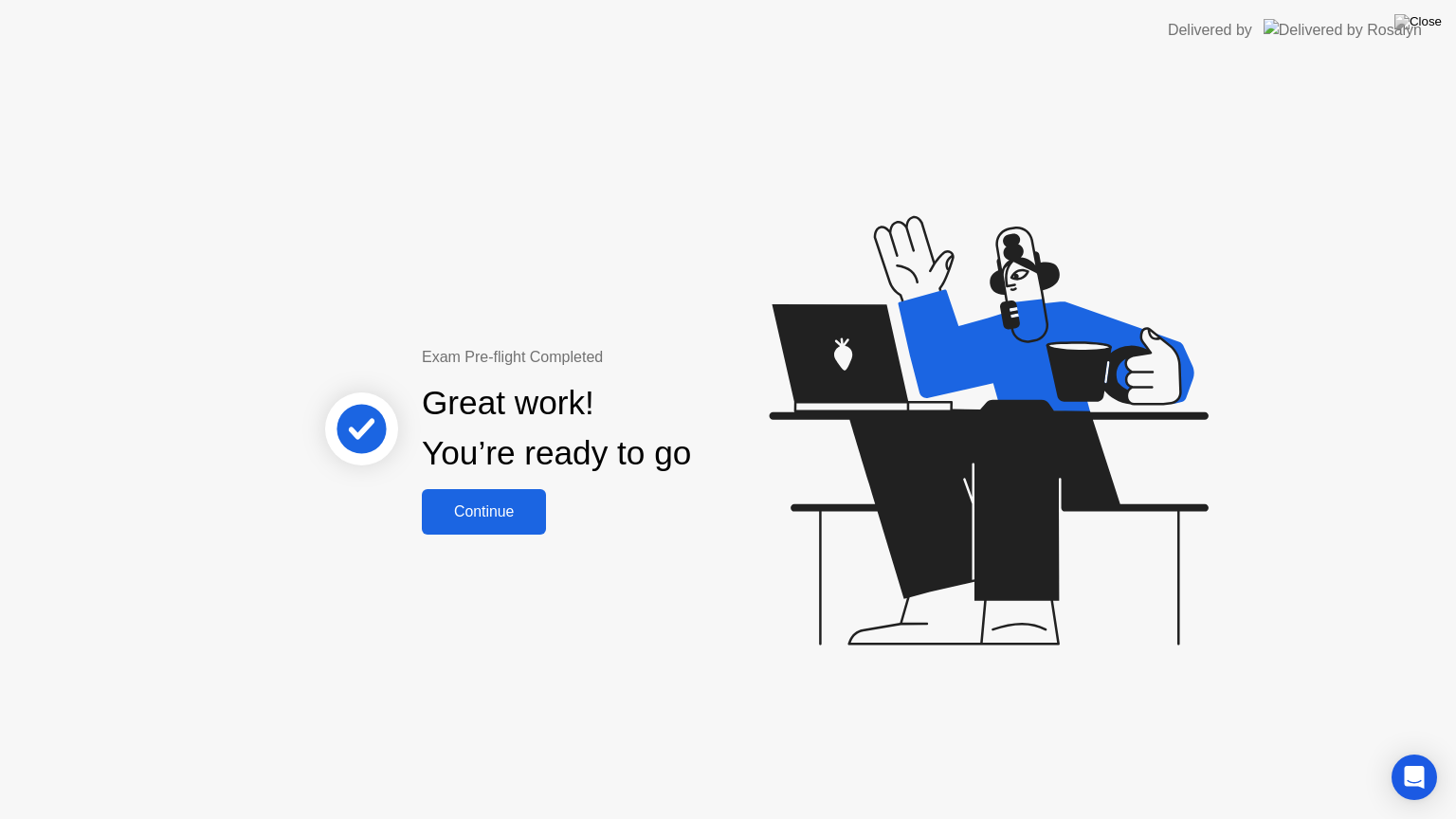
click at [488, 520] on div "Continue" at bounding box center [484, 512] width 113 height 17
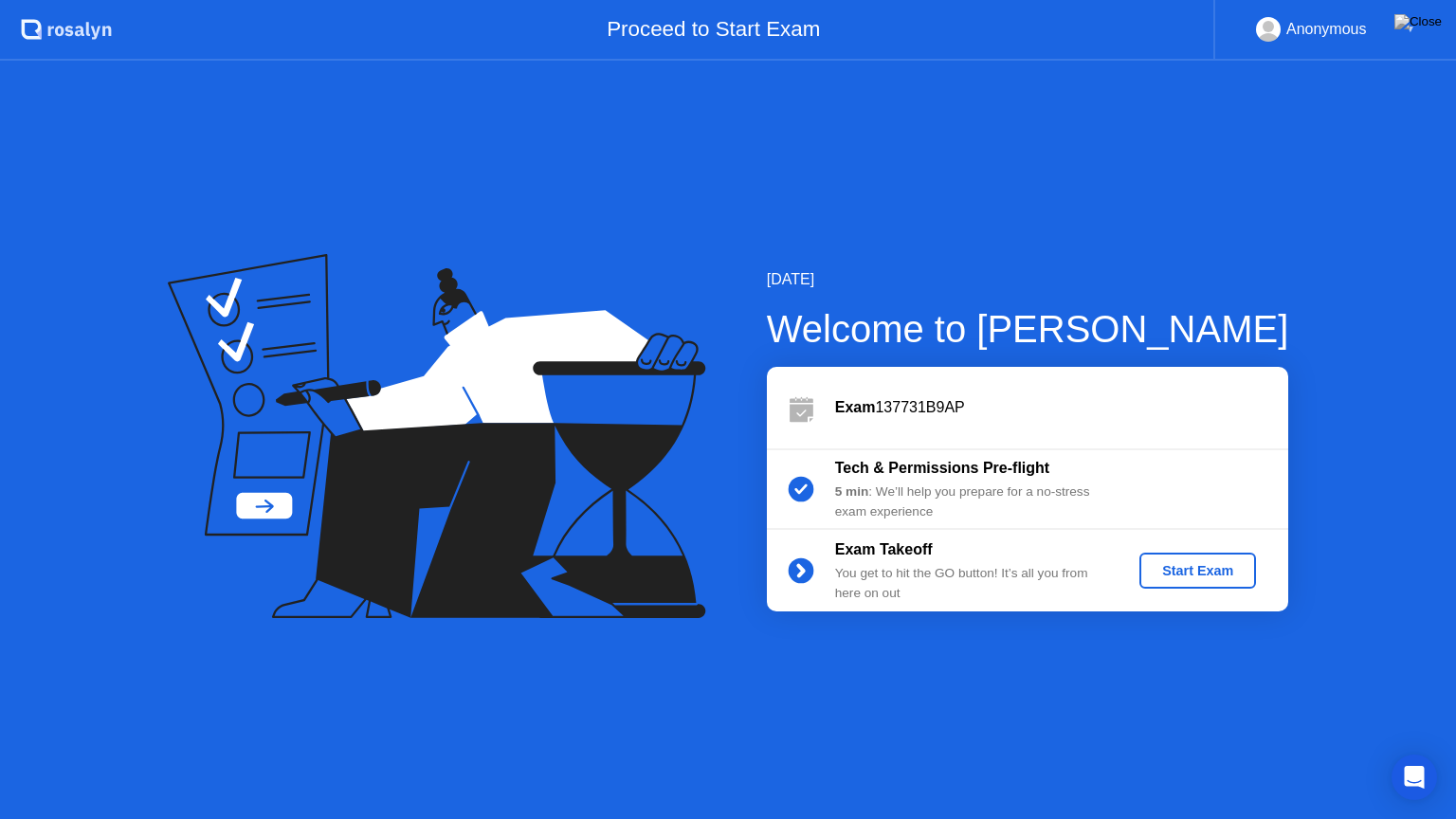
click at [1191, 575] on div "Start Exam" at bounding box center [1197, 571] width 102 height 15
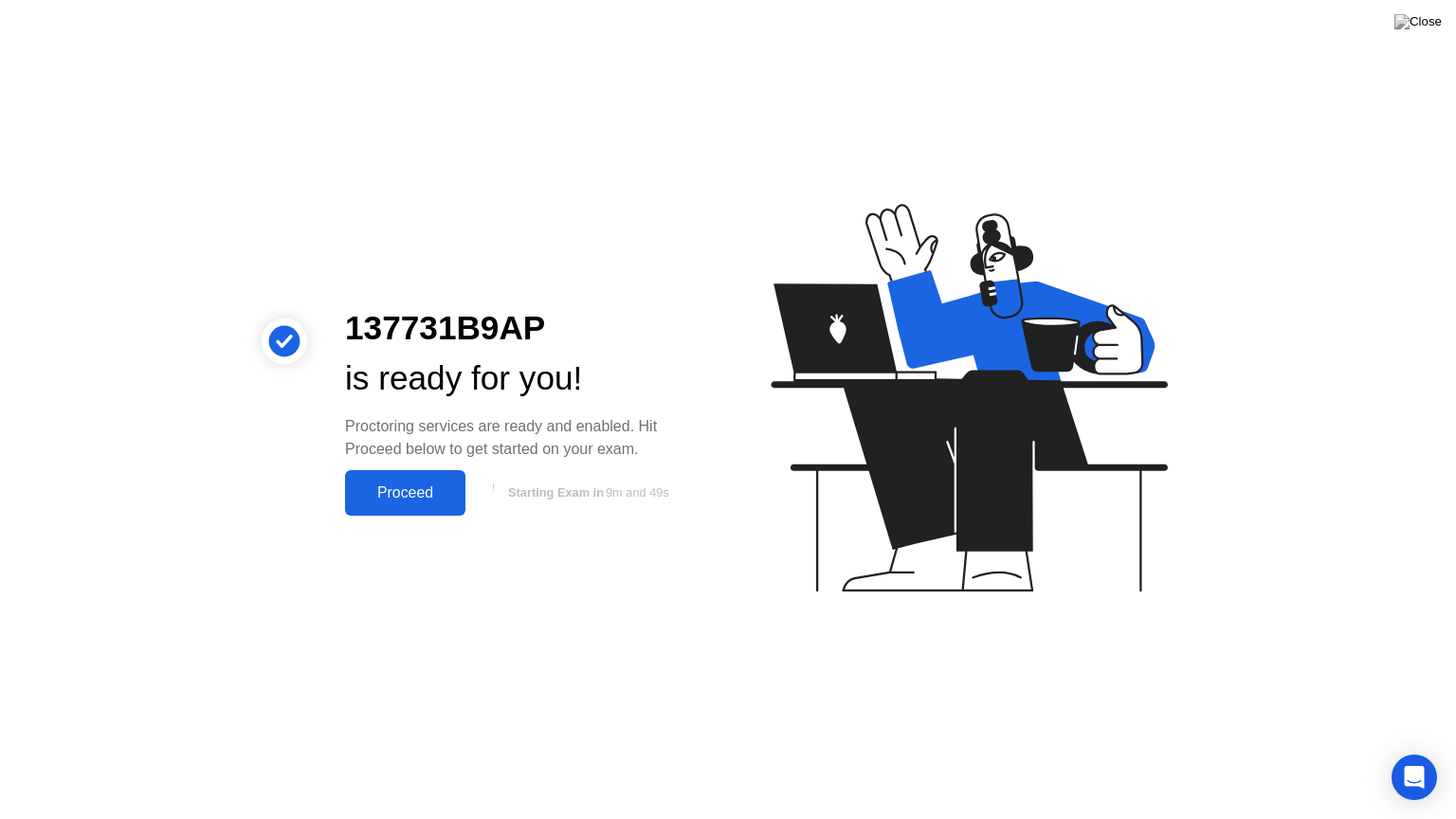
click at [436, 489] on div "Proceed" at bounding box center [405, 493] width 109 height 17
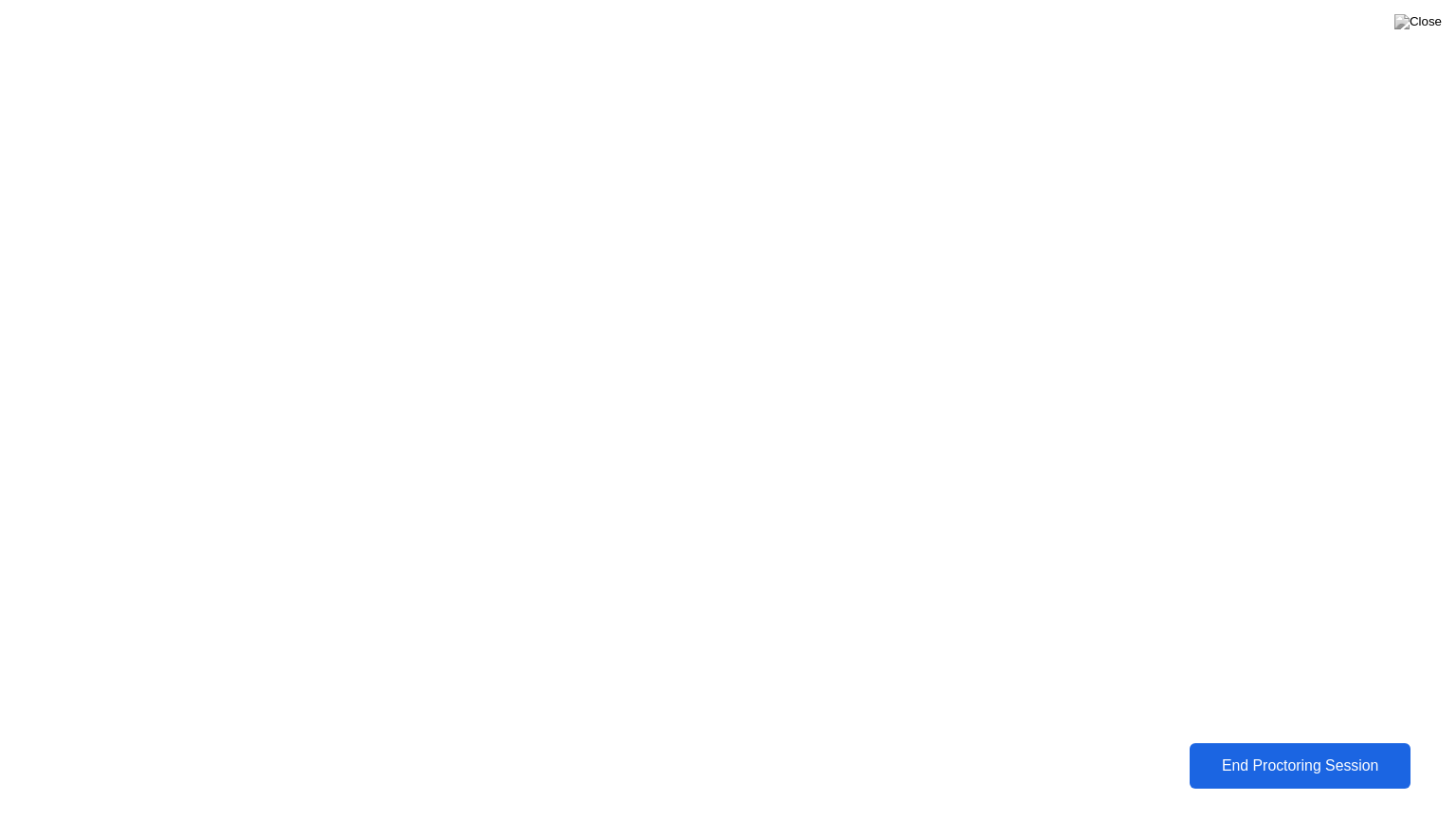
click at [1272, 752] on div "End Proctoring Session" at bounding box center [1299, 766] width 210 height 17
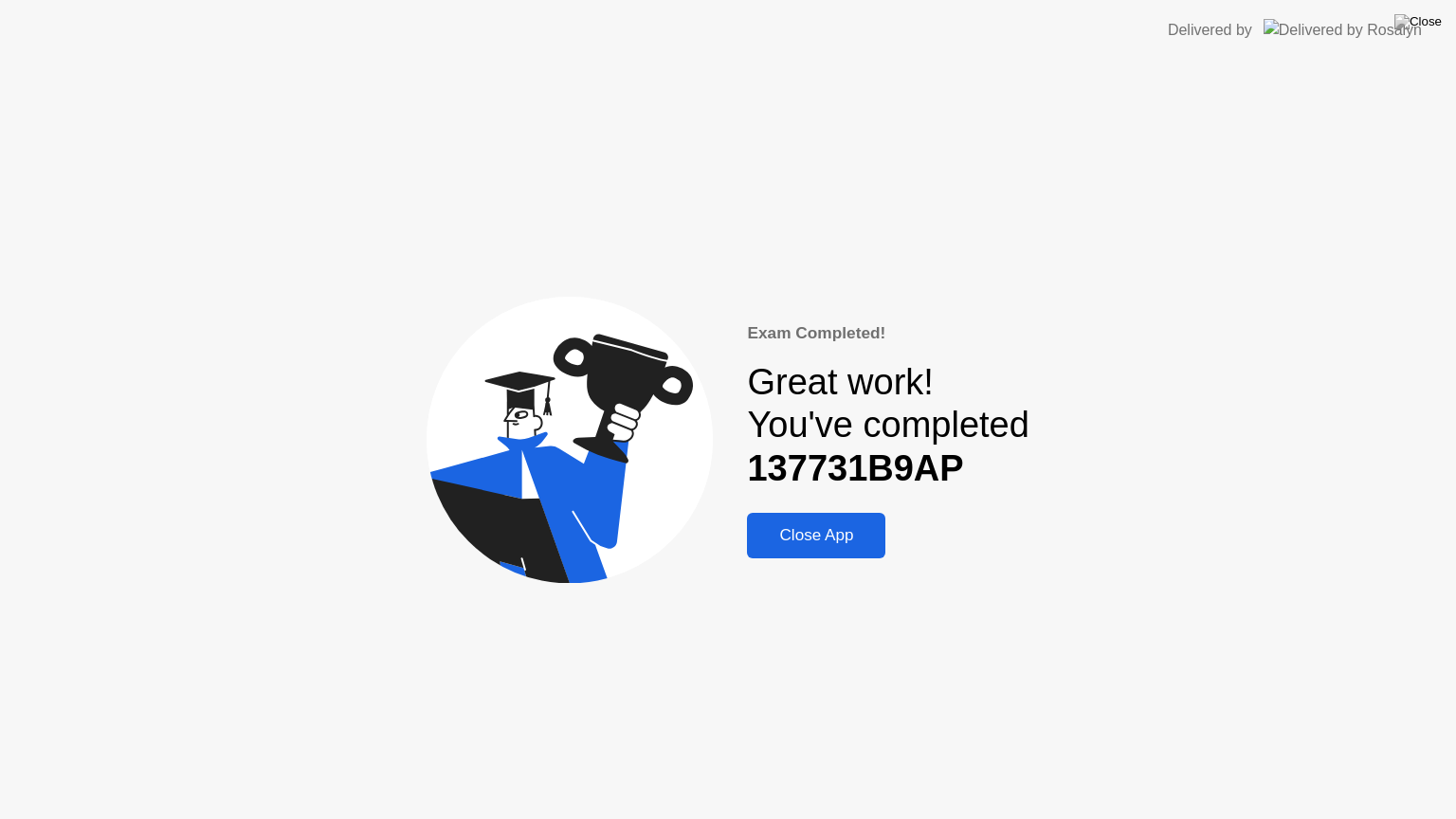
click at [832, 535] on div "Close App" at bounding box center [816, 536] width 127 height 19
